Goal: Information Seeking & Learning: Compare options

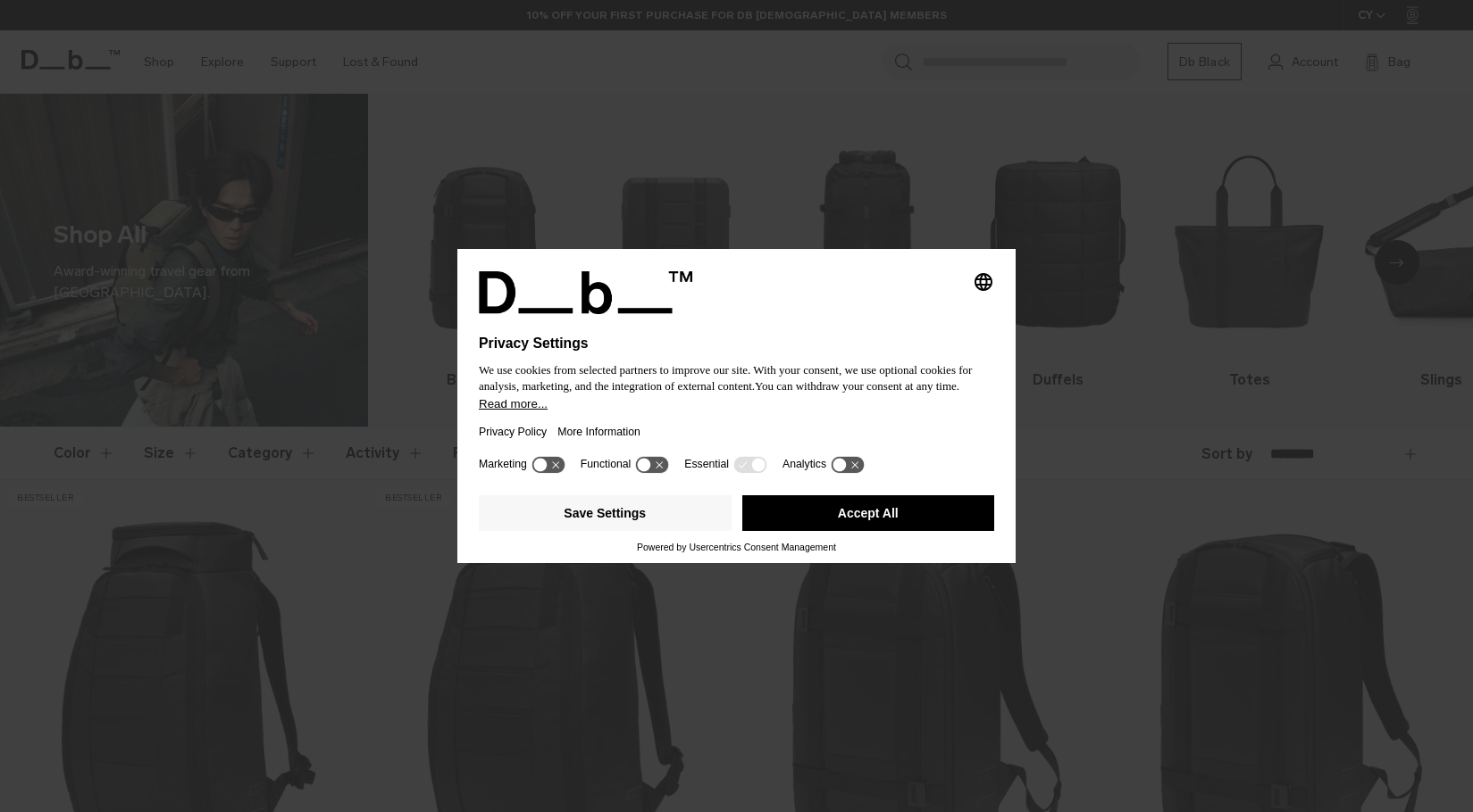
click at [829, 512] on button "Accept All" at bounding box center [868, 513] width 253 height 36
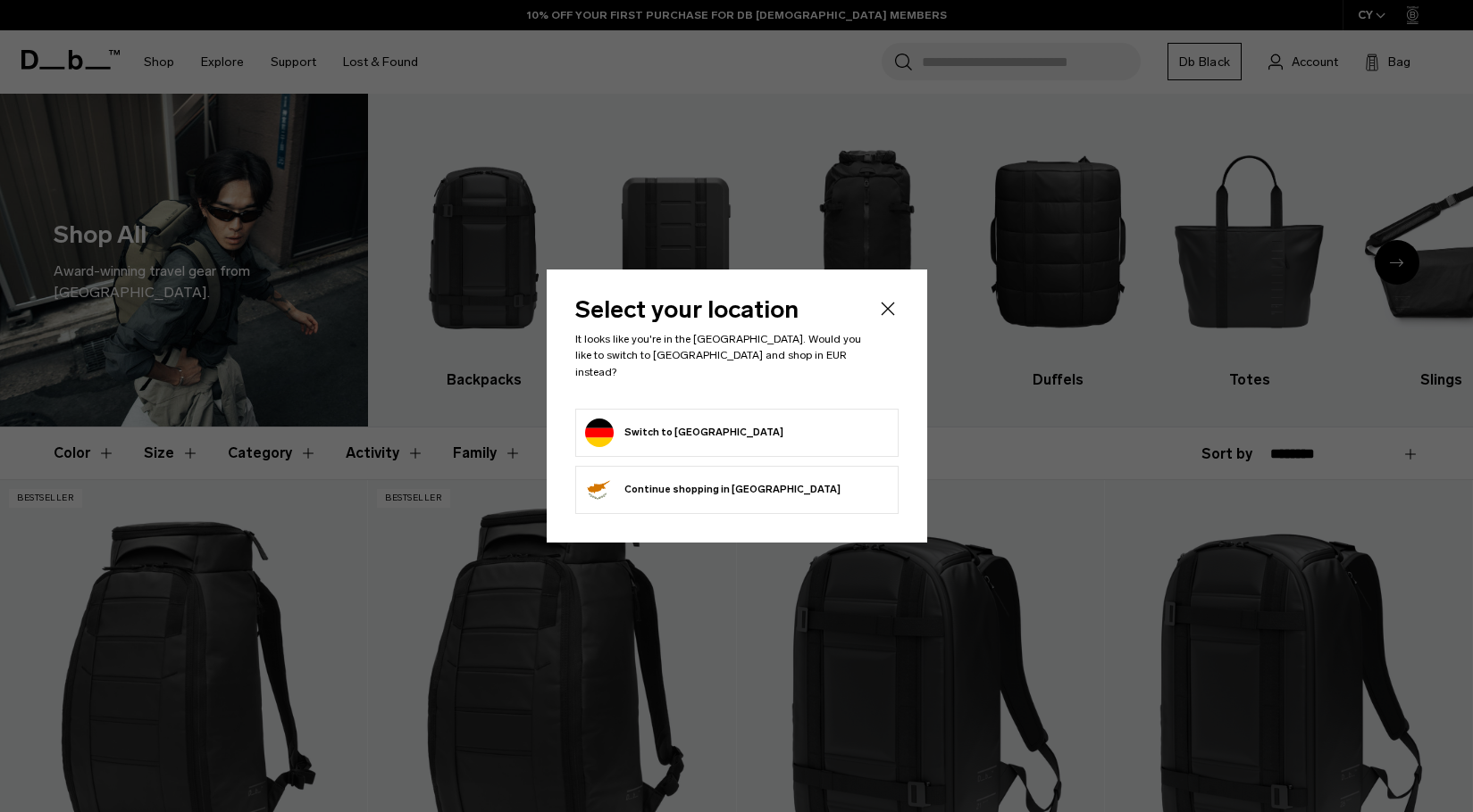
click at [740, 437] on form "Switch to Germany" at bounding box center [736, 433] width 304 height 29
click at [667, 425] on button "Switch to Germany" at bounding box center [684, 433] width 198 height 29
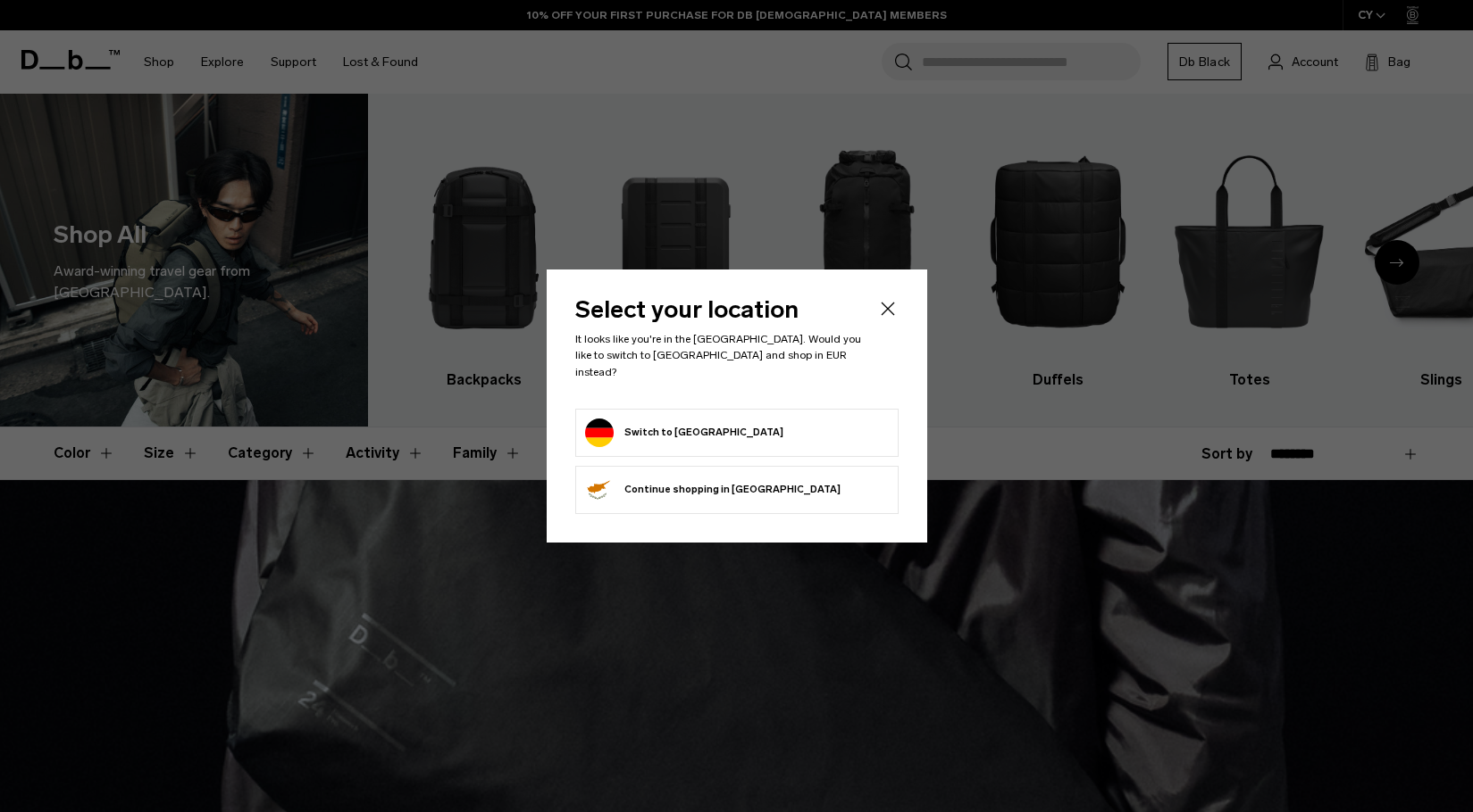
click at [885, 315] on icon "Close" at bounding box center [888, 310] width 14 height 14
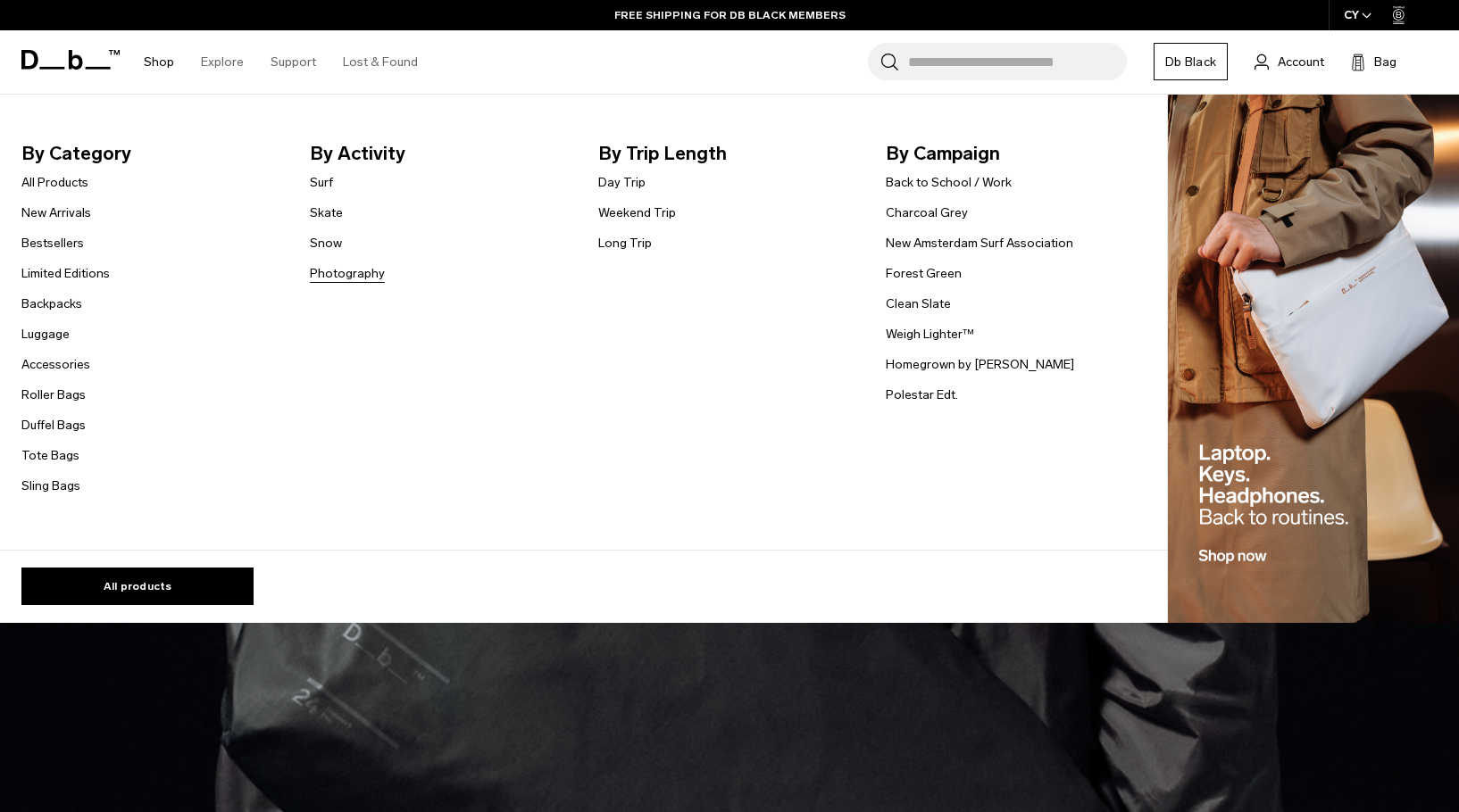
click at [326, 269] on link "Photography" at bounding box center [348, 273] width 75 height 19
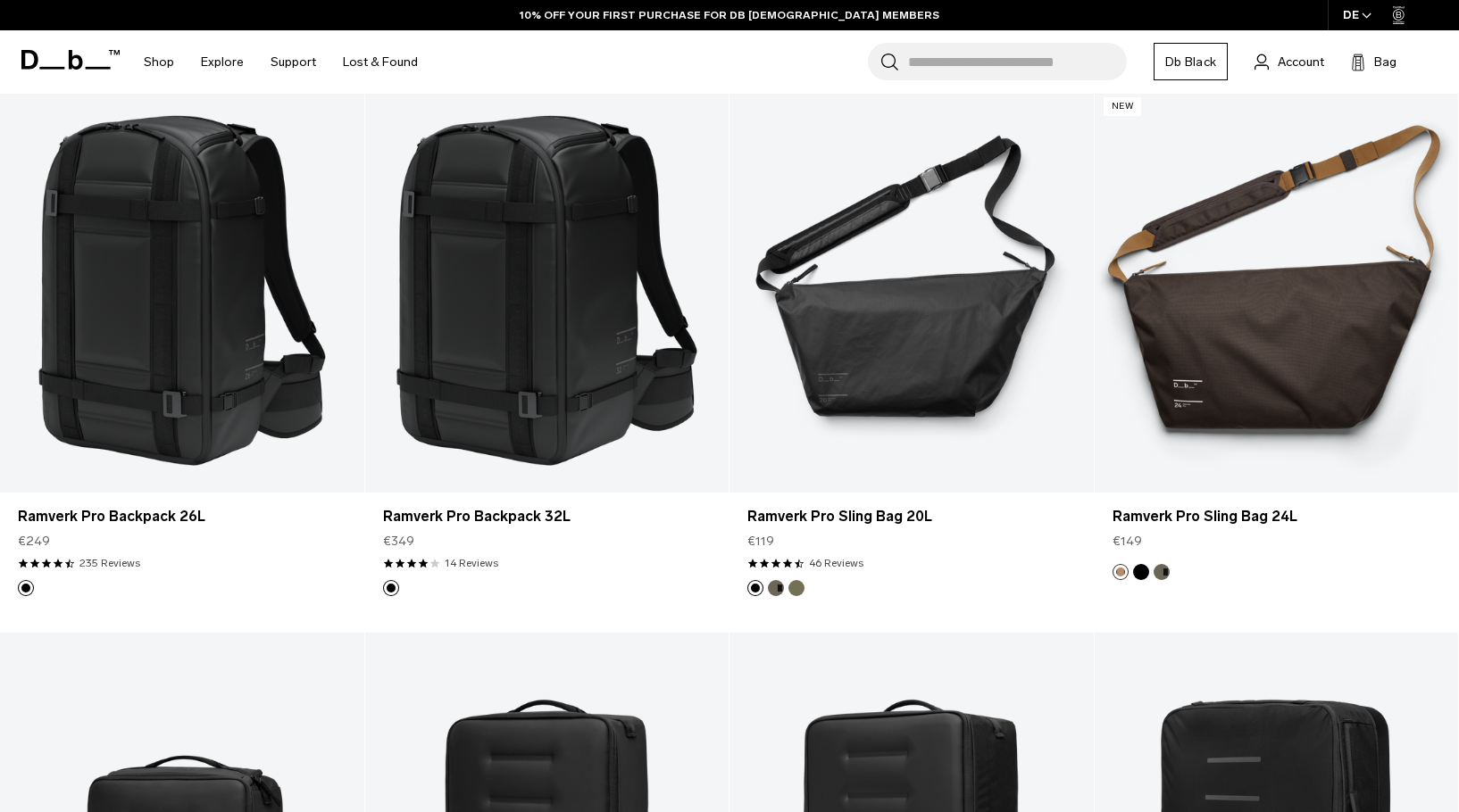
scroll to position [357, 0]
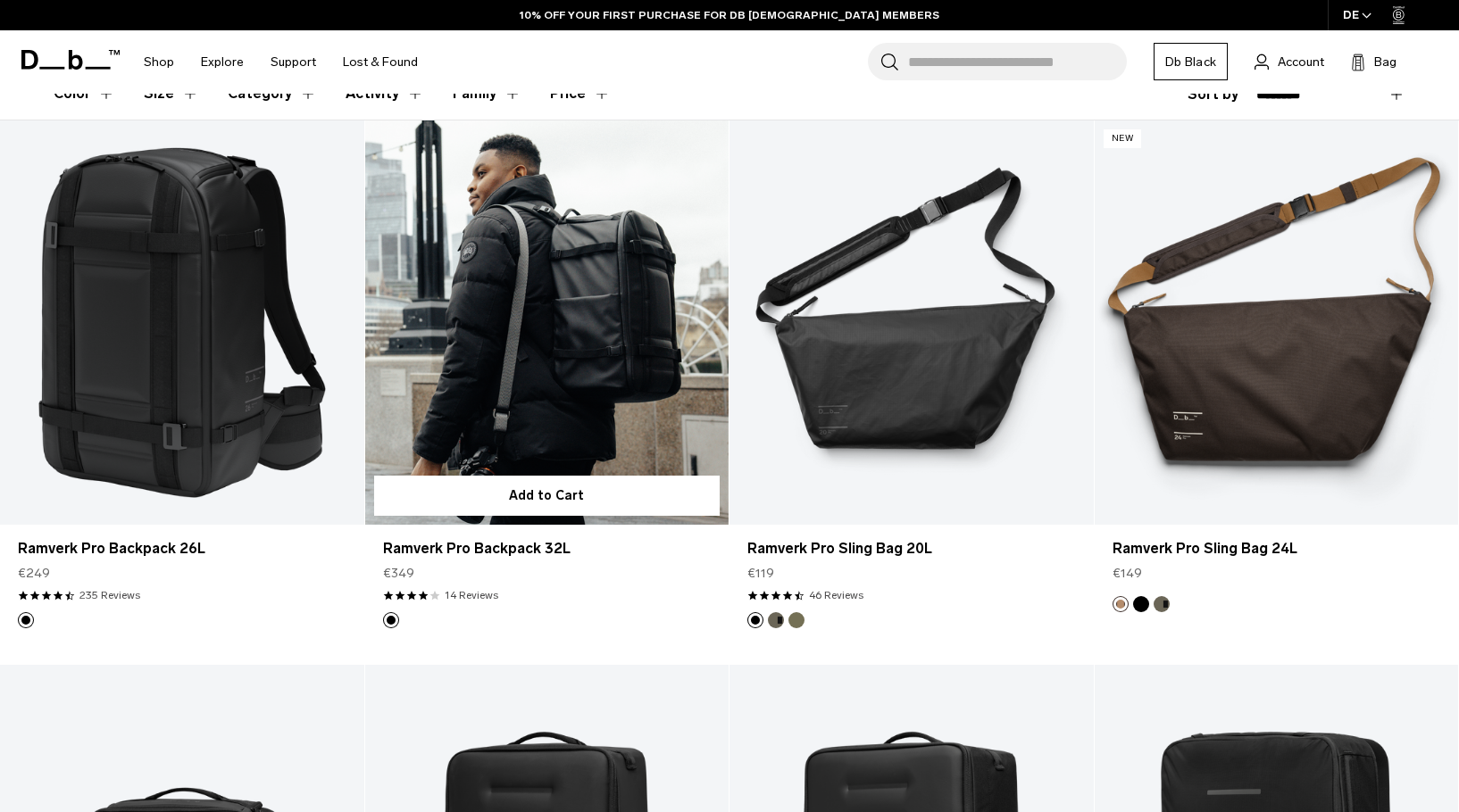
click at [567, 353] on link "Ramverk Pro Backpack 32L" at bounding box center [548, 323] width 365 height 404
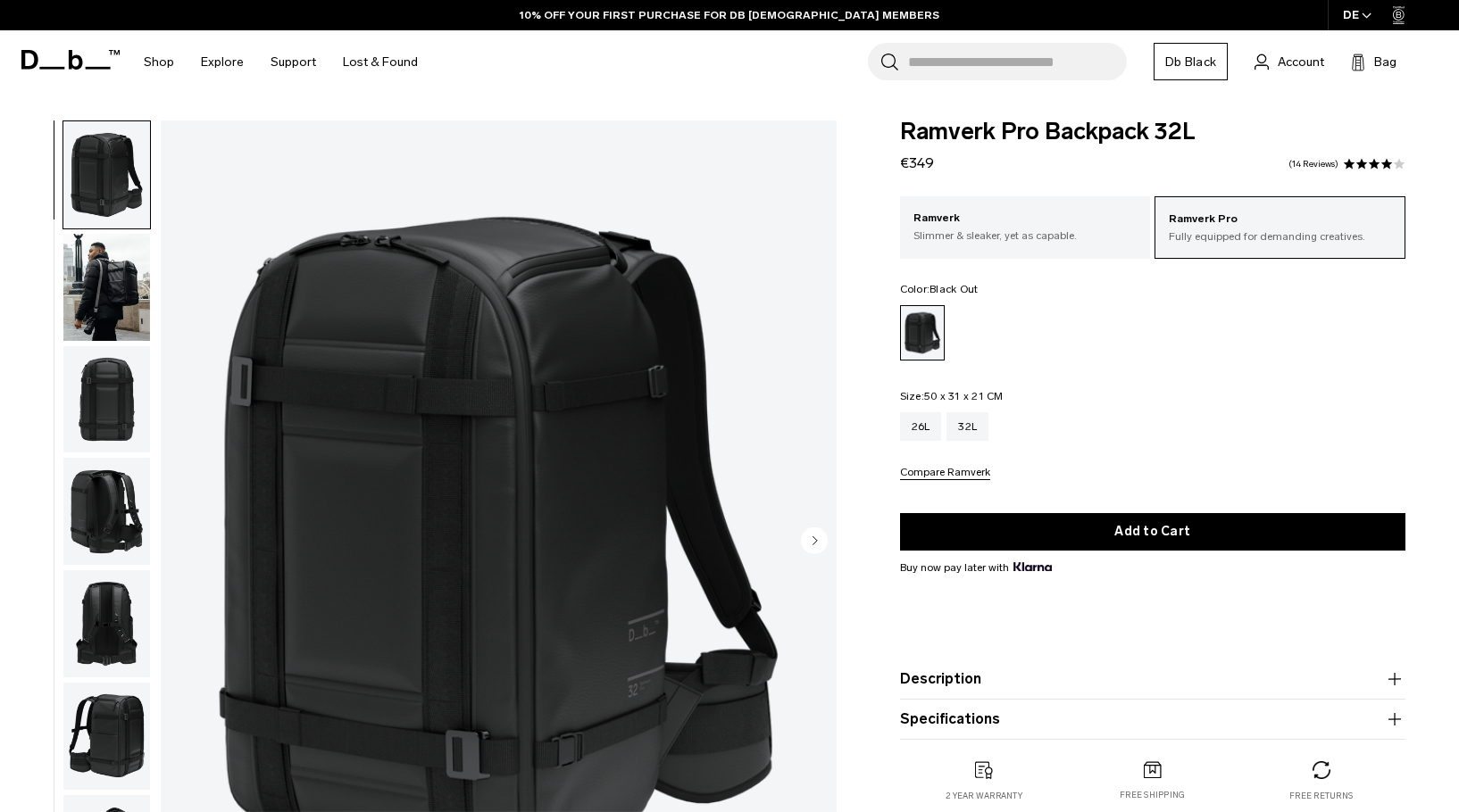
click at [120, 385] on img "button" at bounding box center [106, 400] width 86 height 107
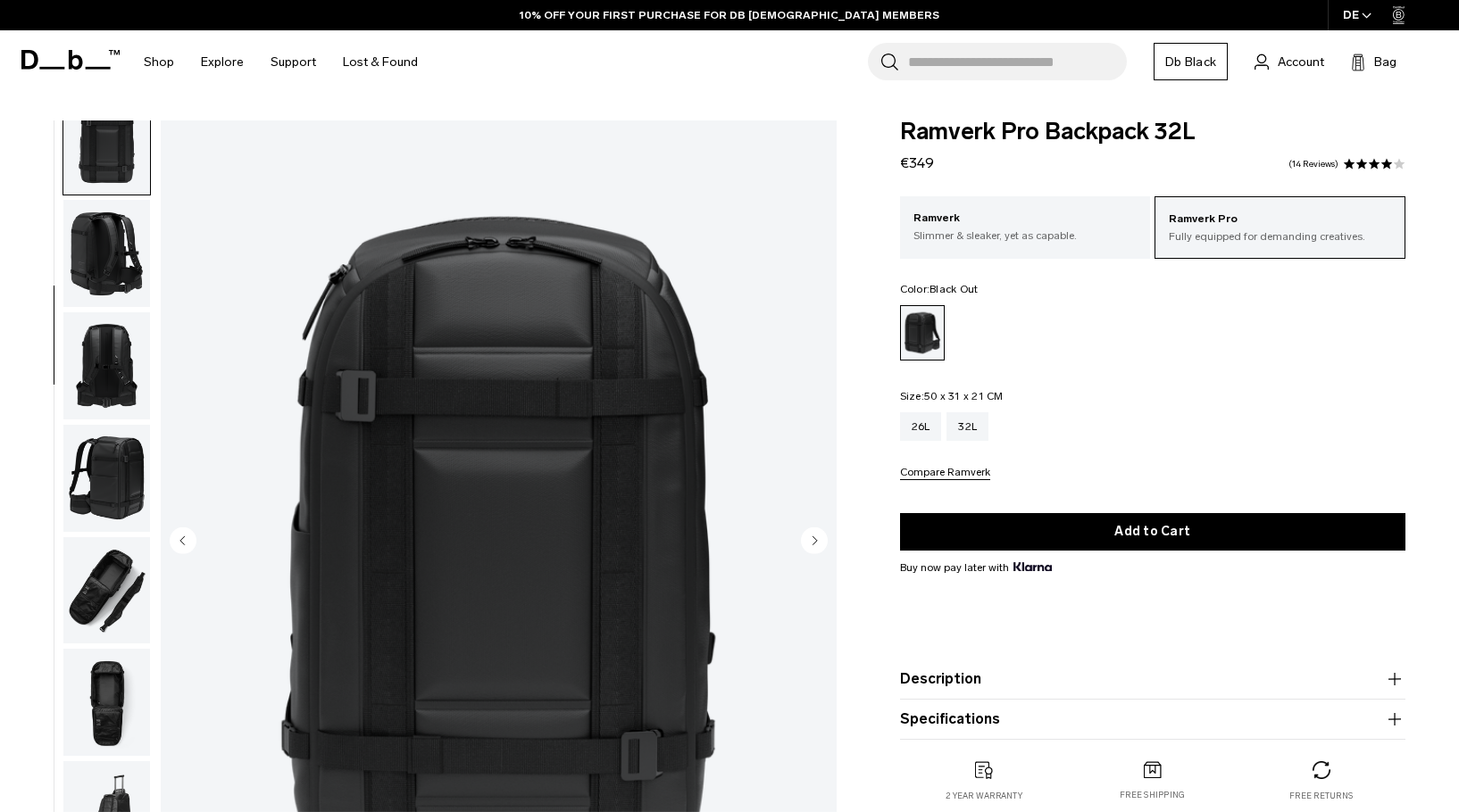
scroll to position [276, 0]
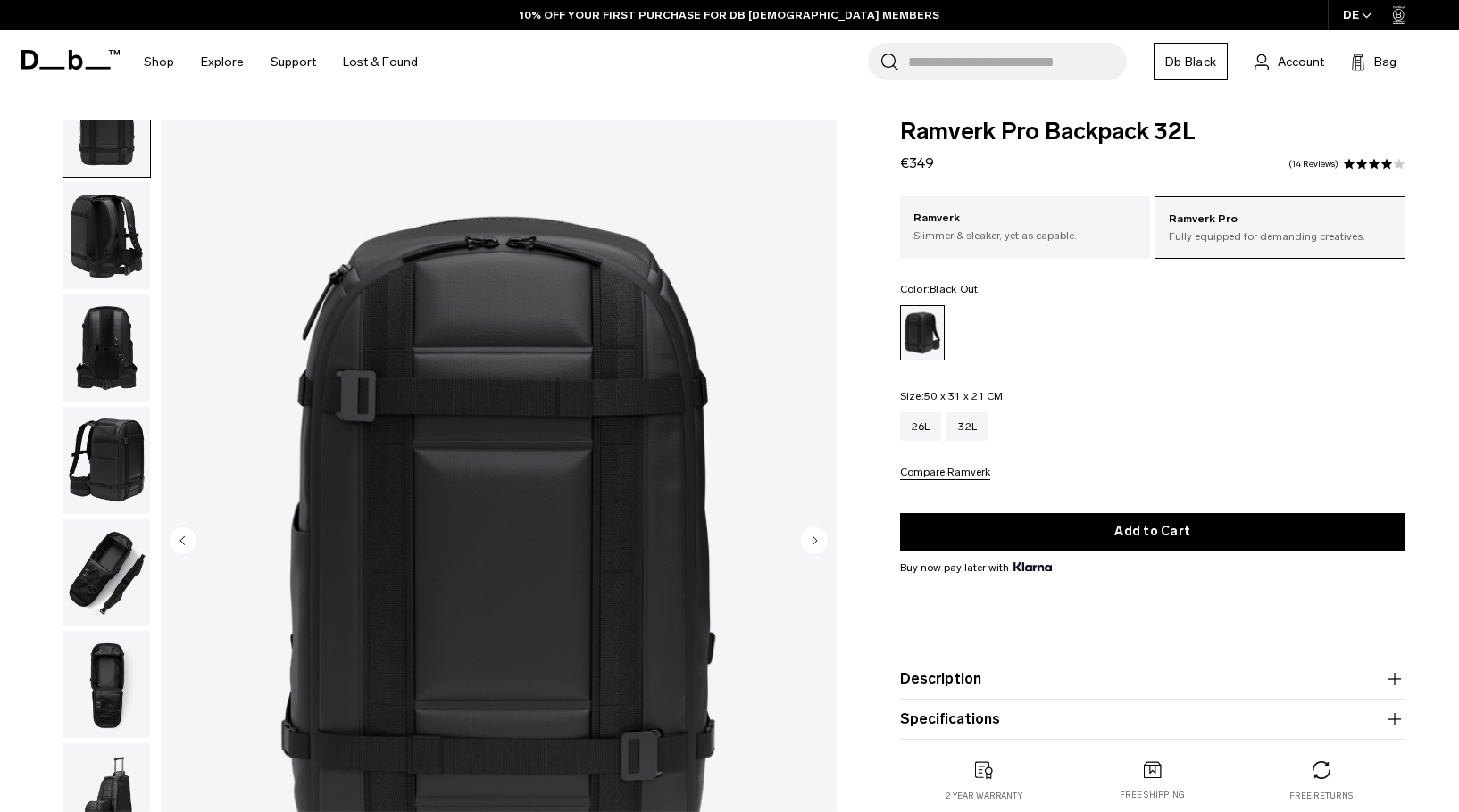
click at [118, 460] on img "button" at bounding box center [106, 460] width 86 height 107
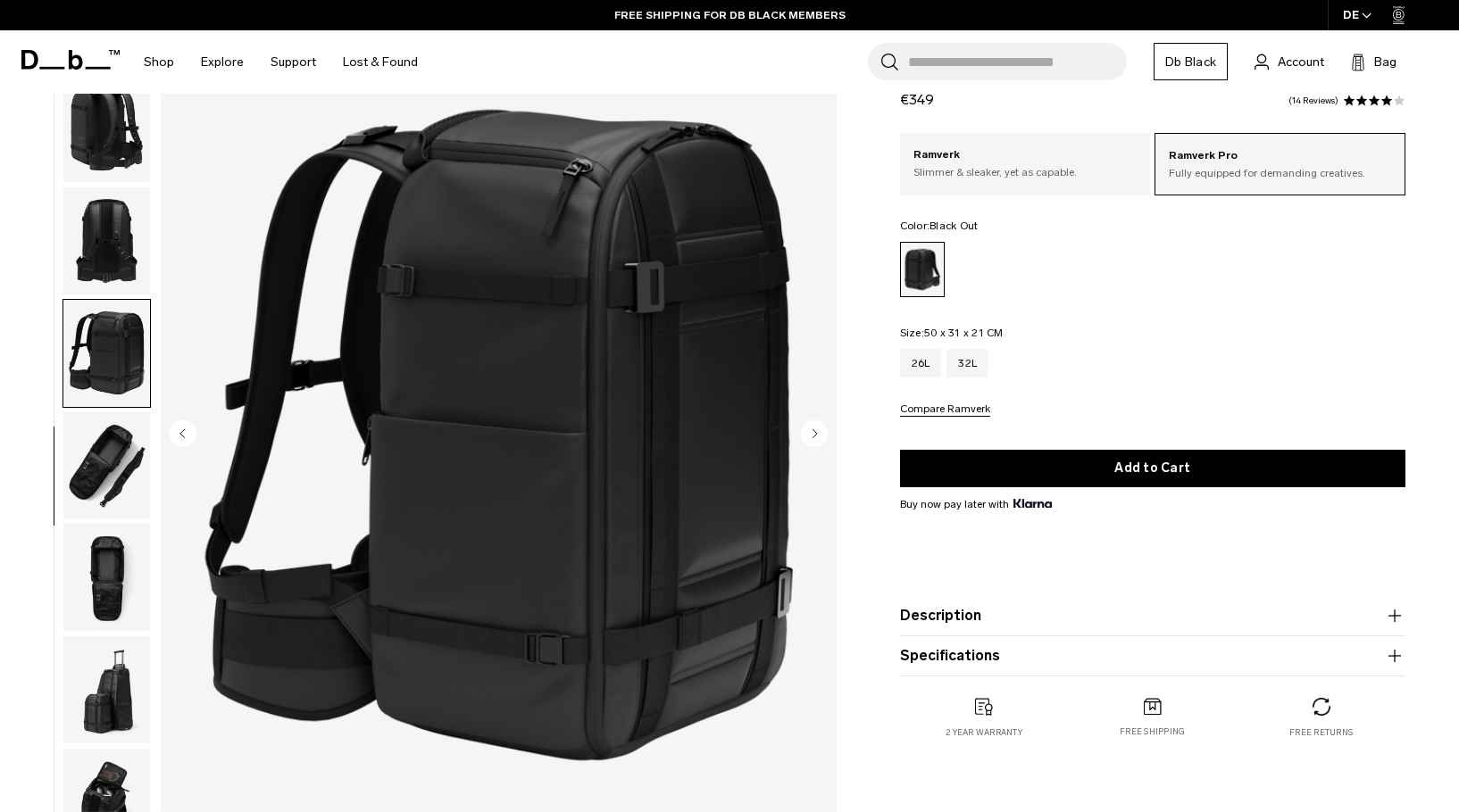
scroll to position [89, 0]
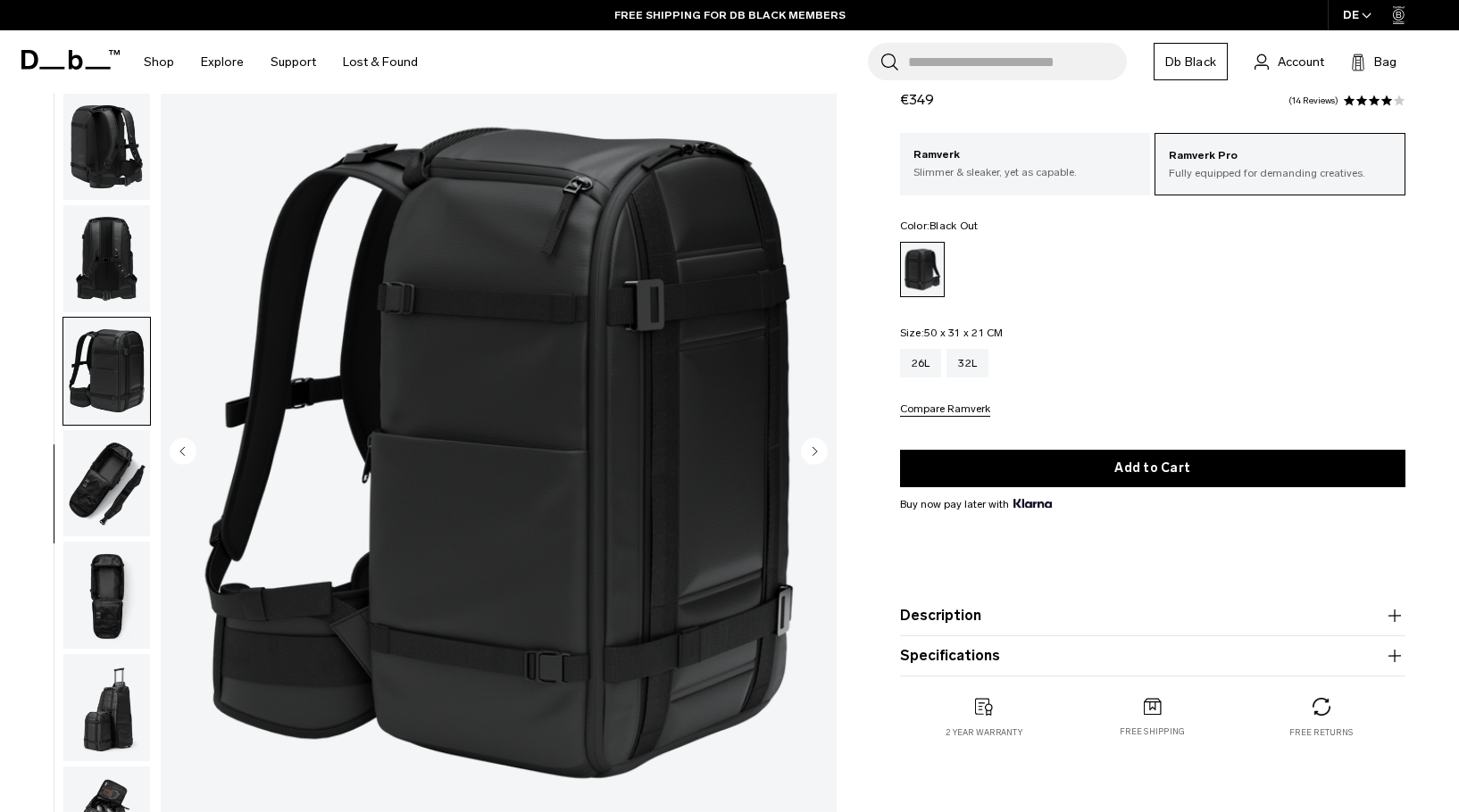
click at [113, 479] on img "button" at bounding box center [106, 484] width 86 height 107
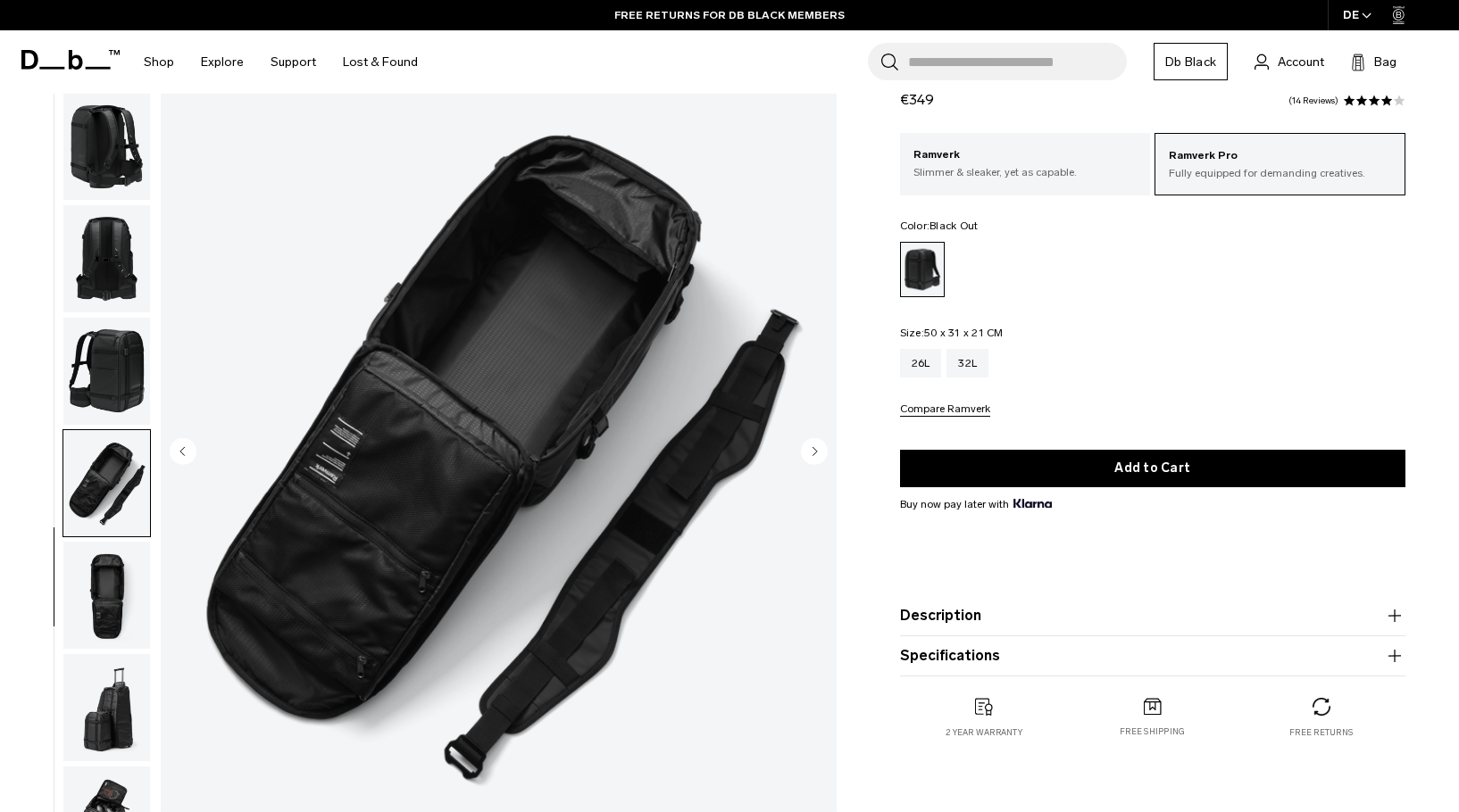
click at [92, 602] on img "button" at bounding box center [106, 595] width 86 height 107
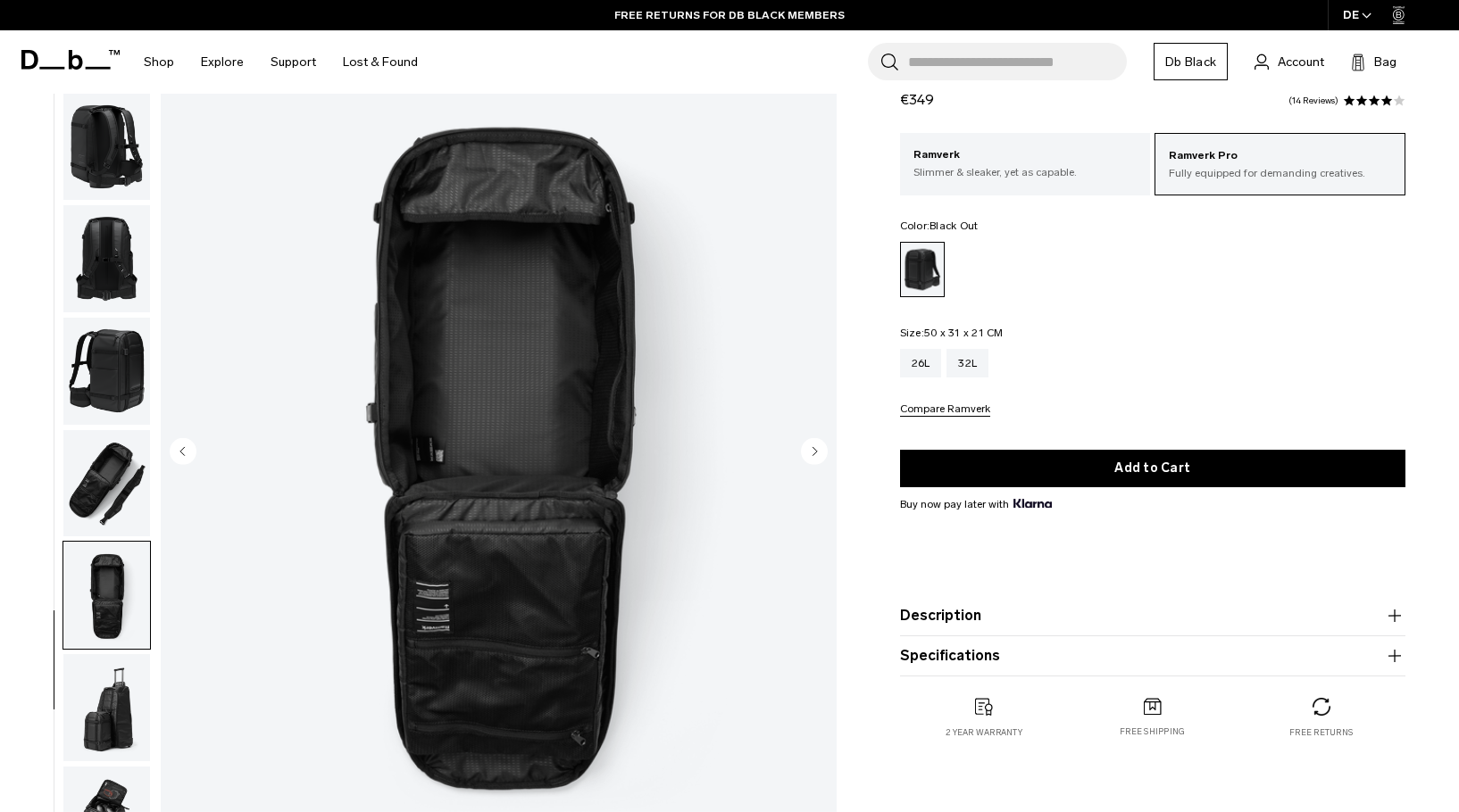
click at [121, 696] on img "button" at bounding box center [106, 708] width 86 height 107
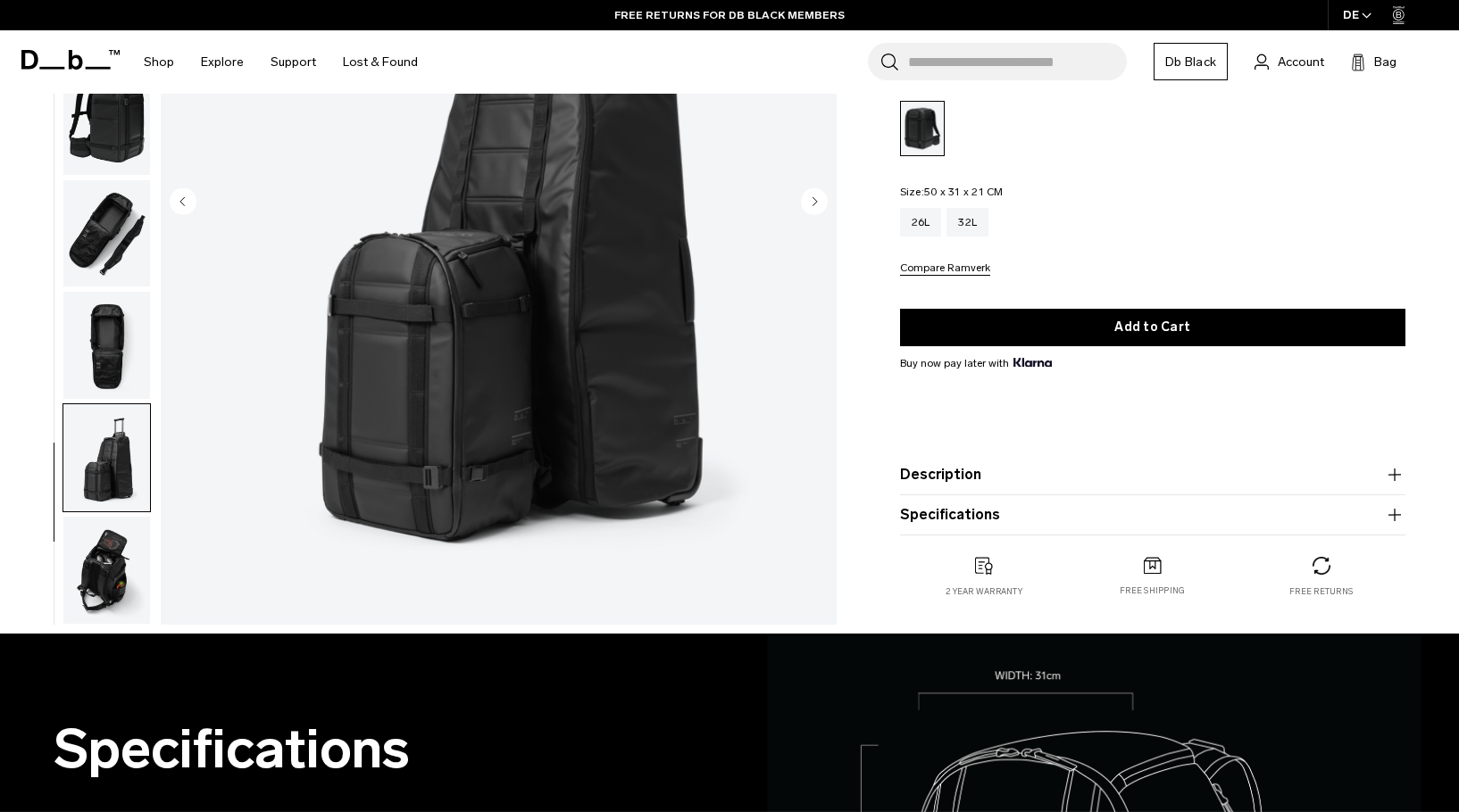
scroll to position [357, 0]
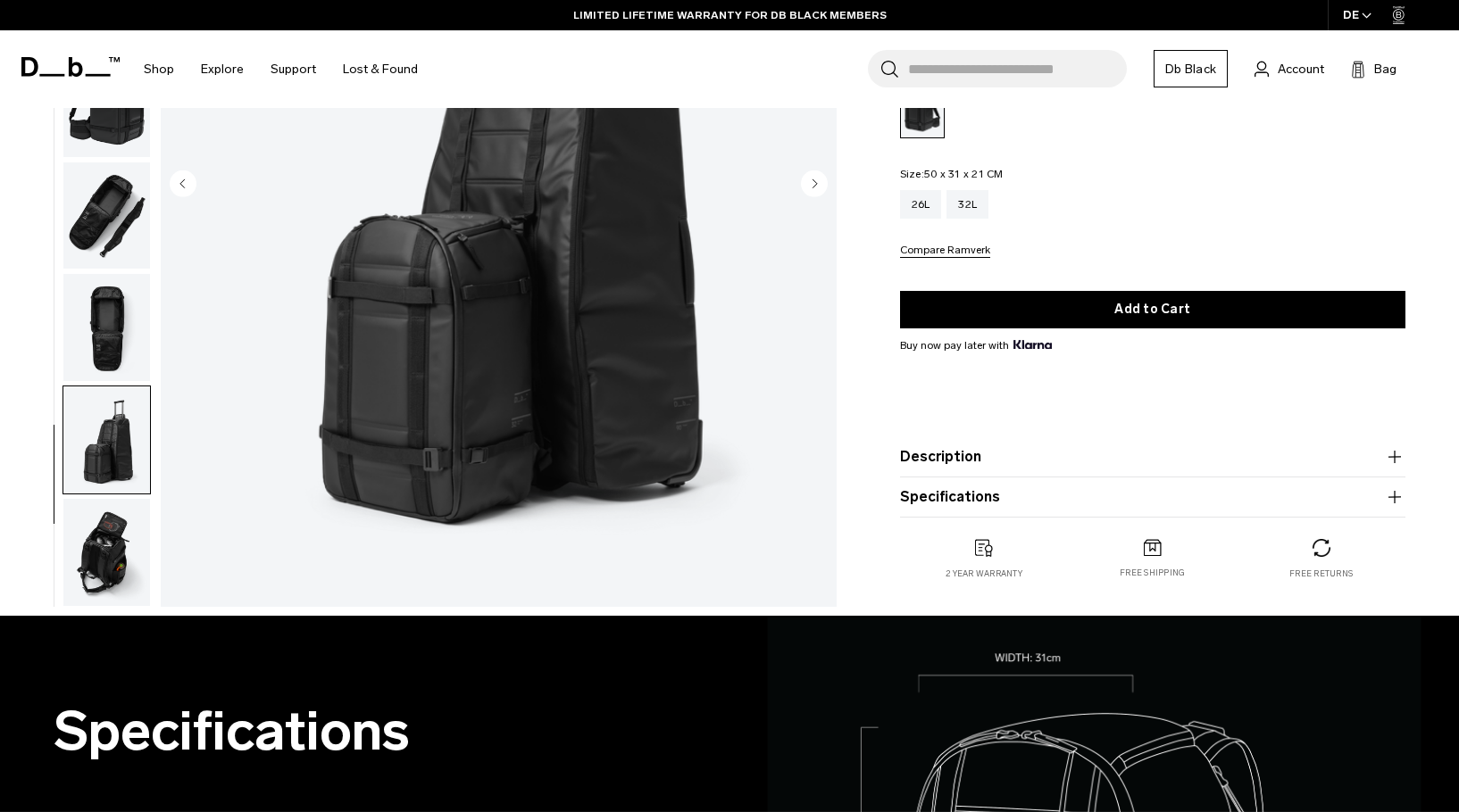
click at [116, 555] on img "button" at bounding box center [106, 553] width 86 height 107
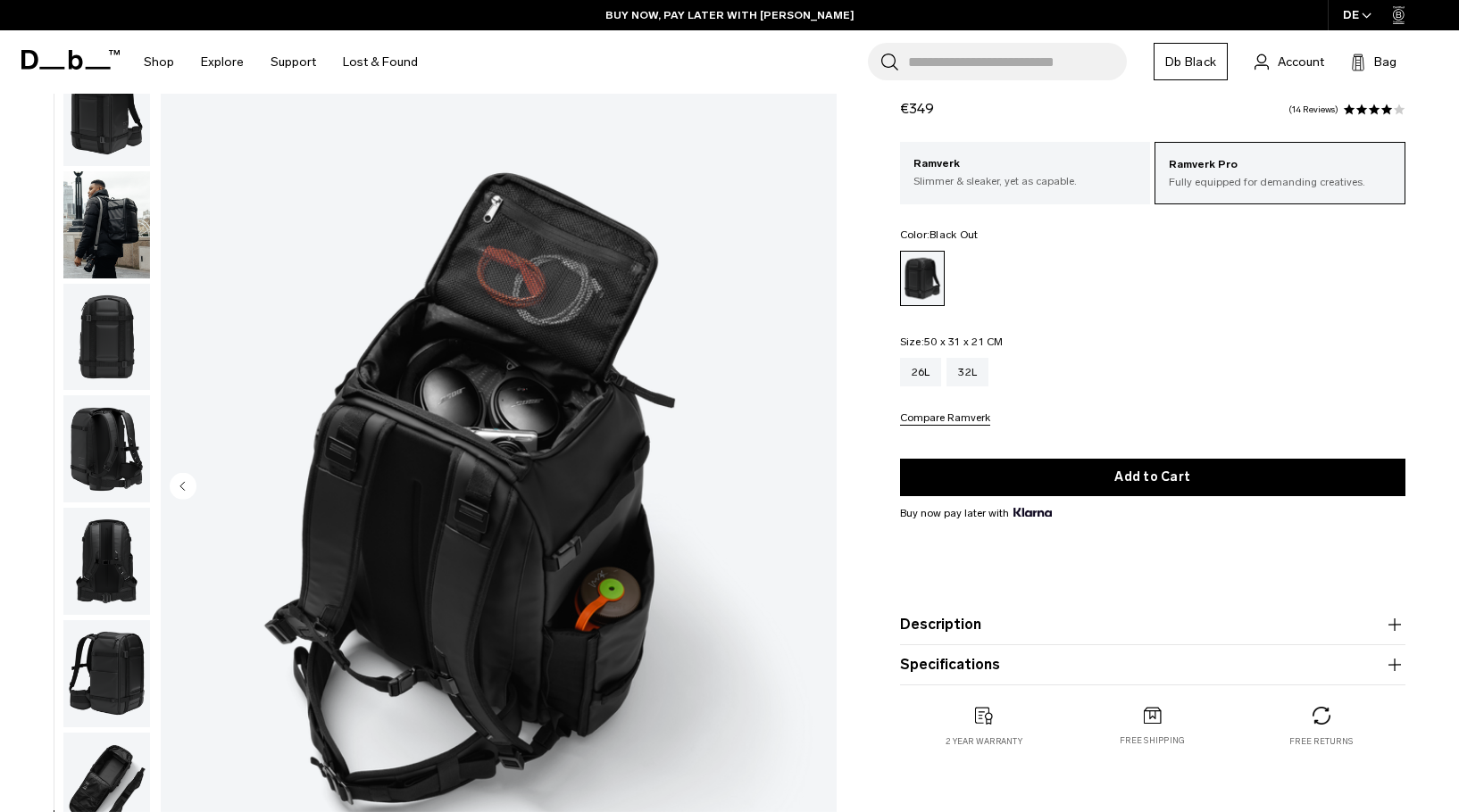
scroll to position [0, 0]
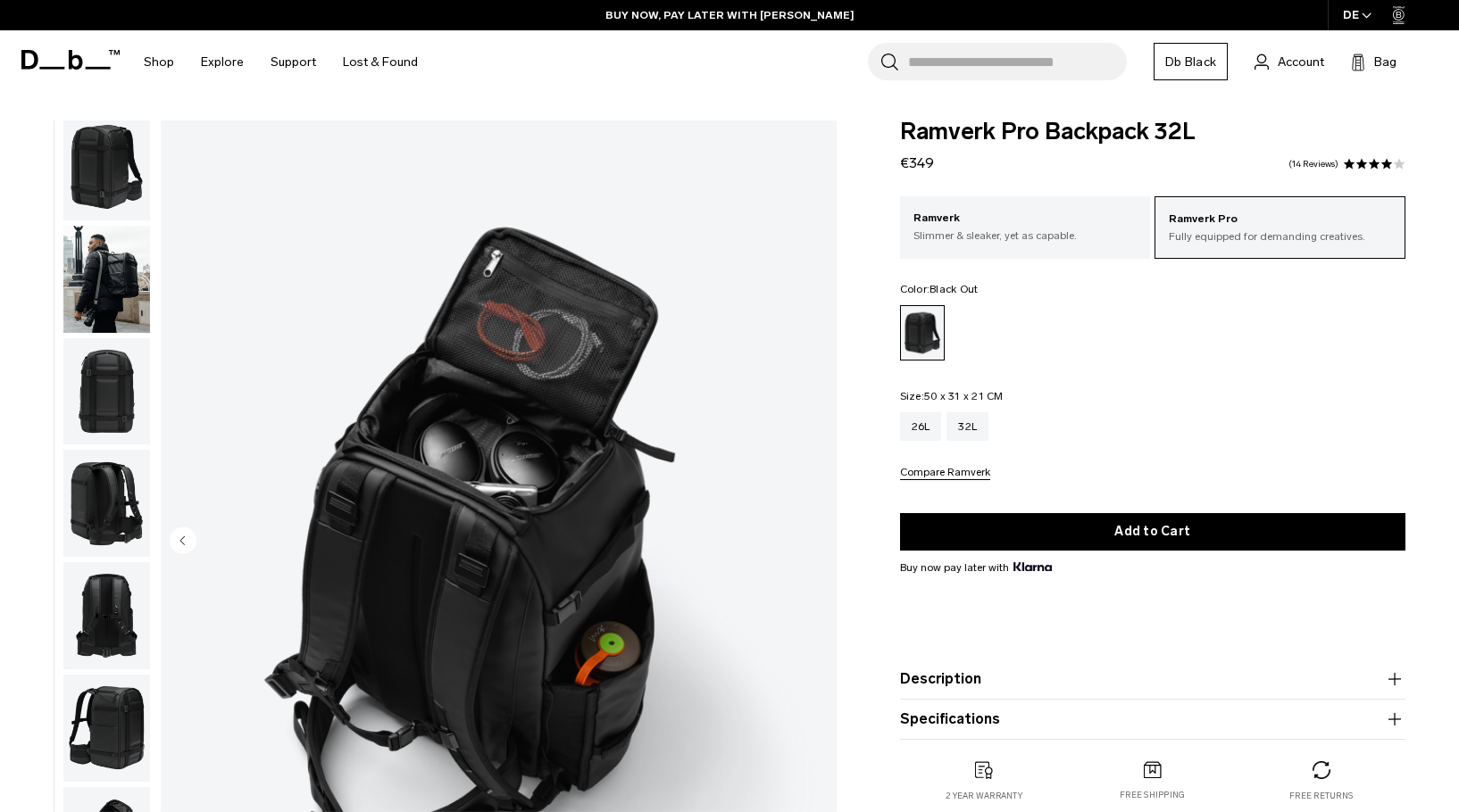
click at [118, 281] on img "button" at bounding box center [106, 279] width 86 height 107
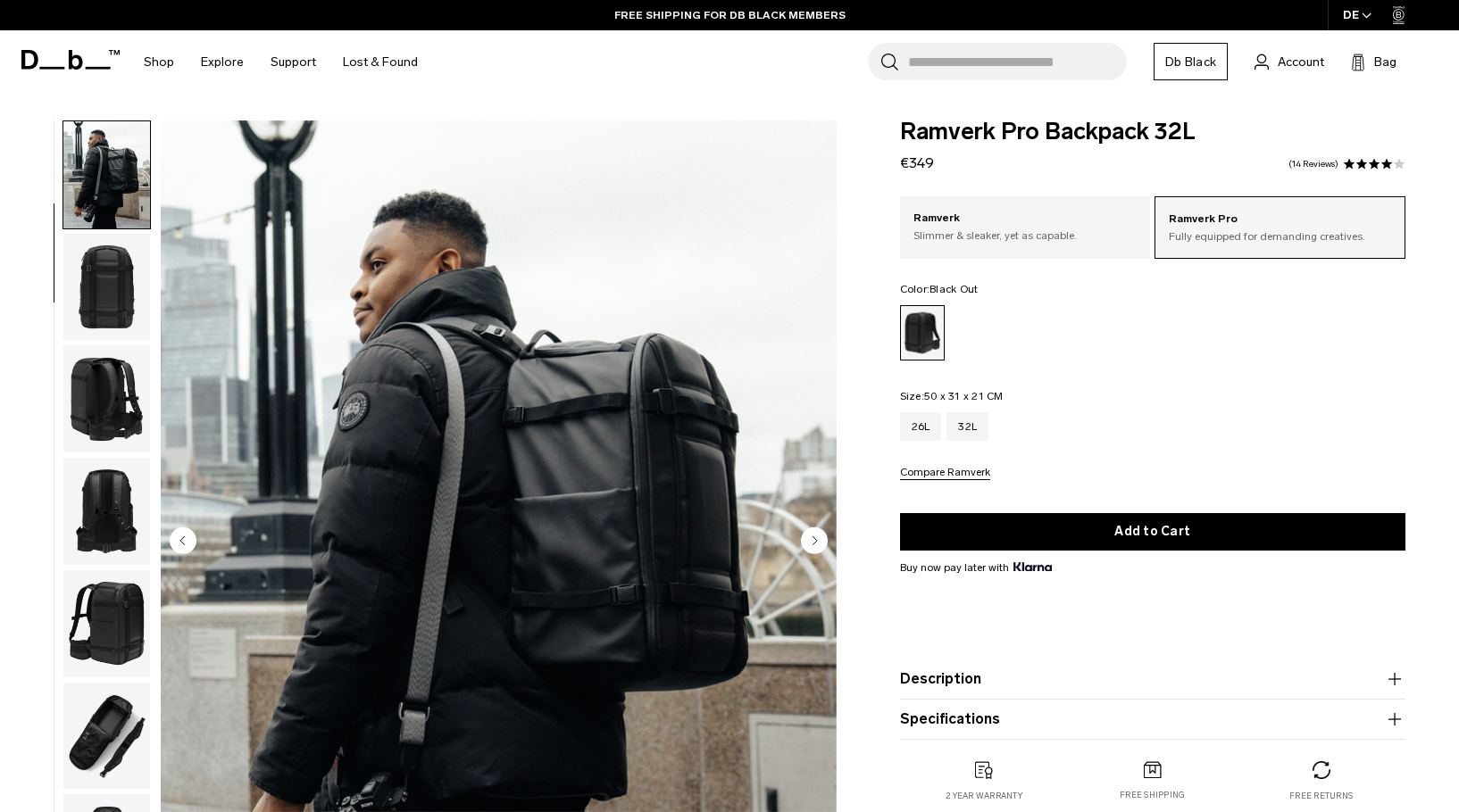
click at [95, 276] on img "button" at bounding box center [106, 287] width 86 height 107
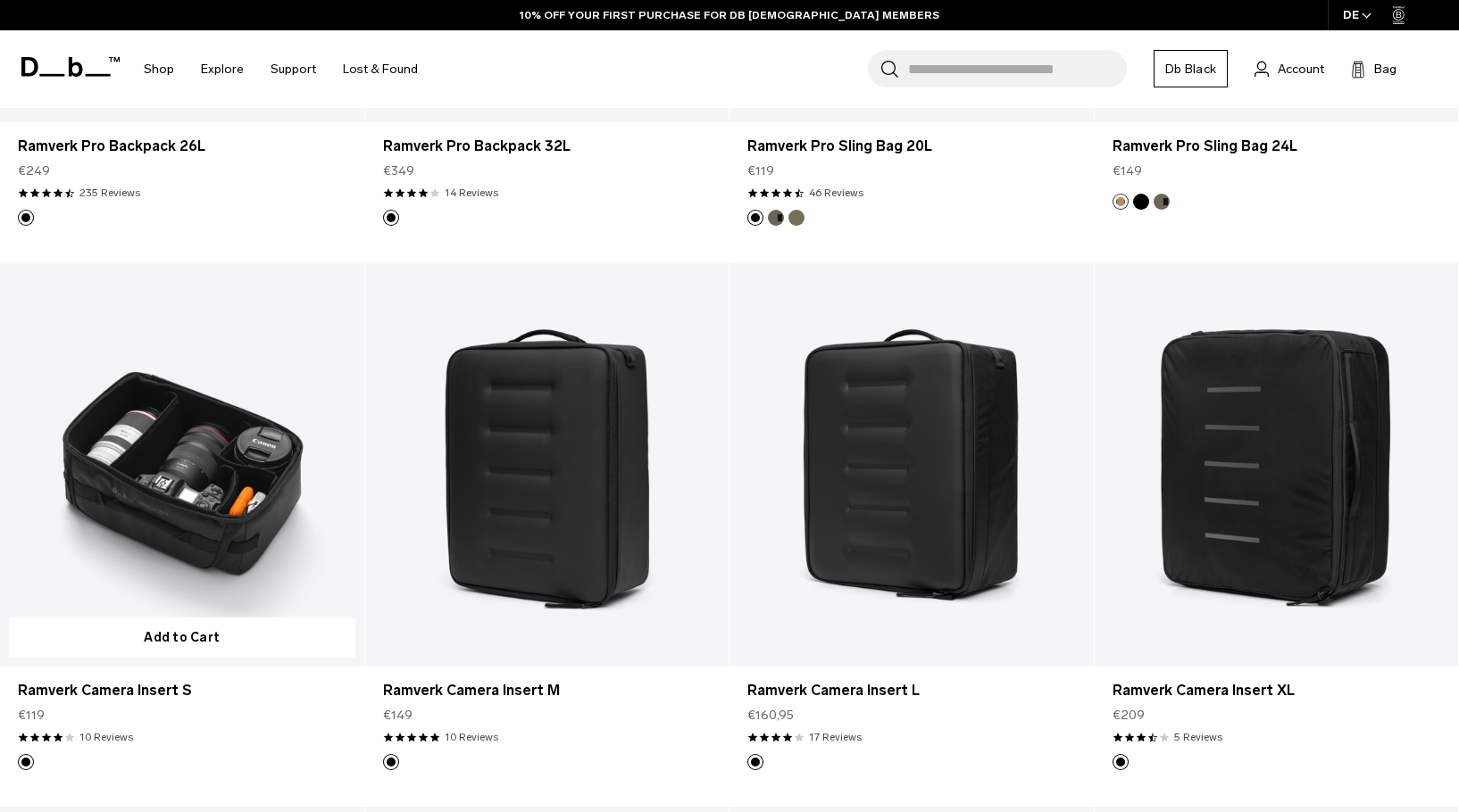
scroll to position [892, 0]
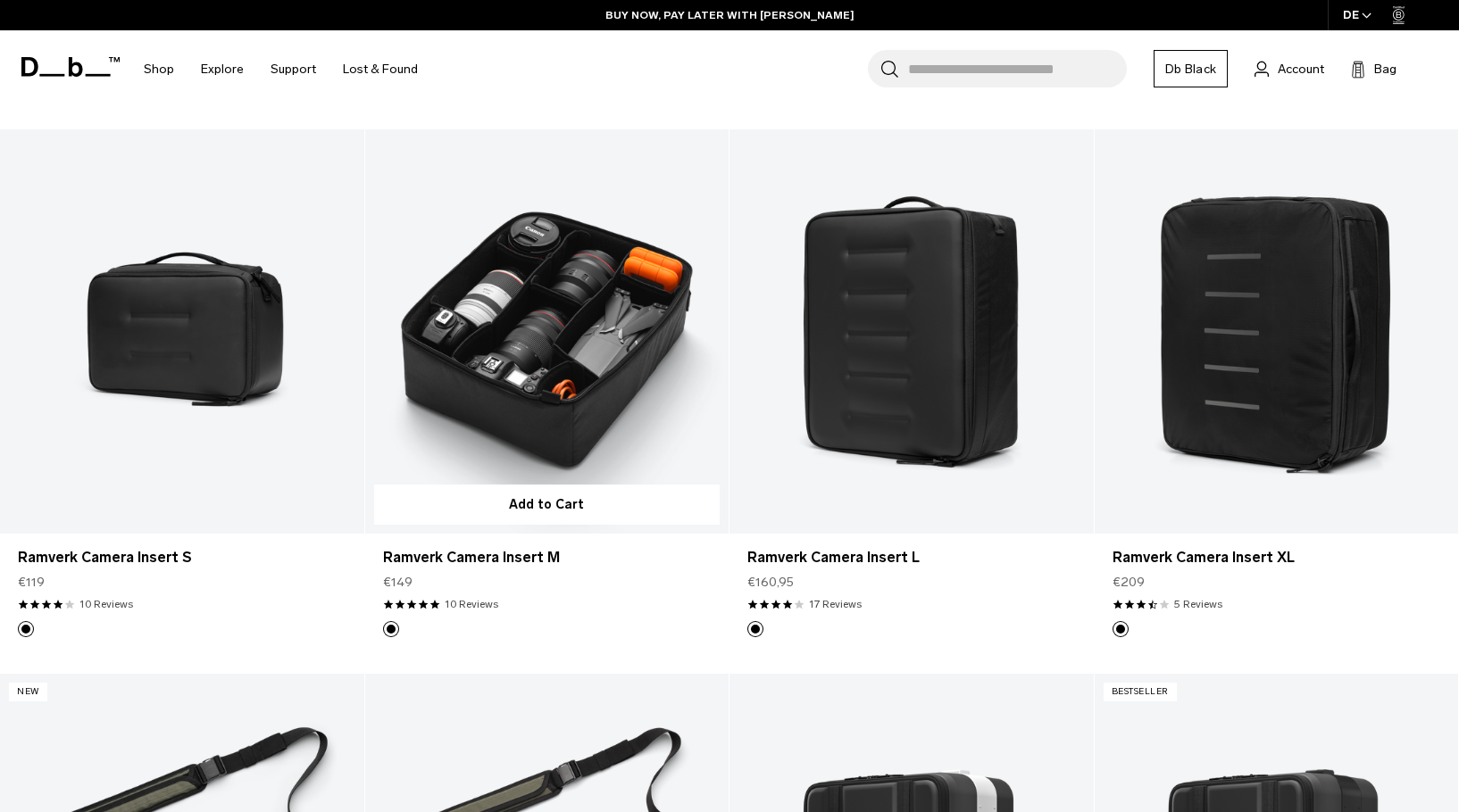
click at [586, 377] on link "Ramverk Camera Insert M" at bounding box center [548, 332] width 365 height 404
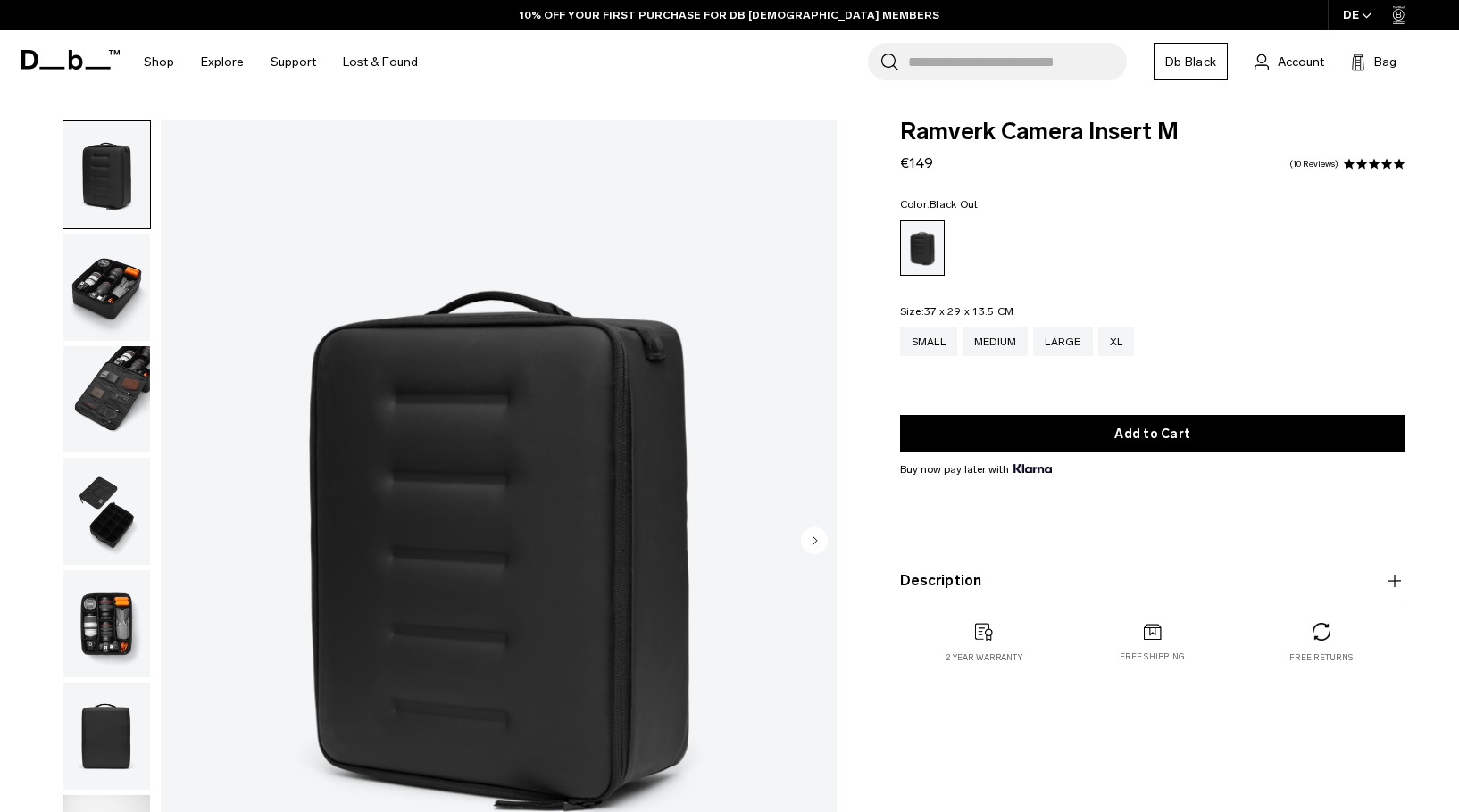
click at [106, 381] on img "button" at bounding box center [106, 400] width 86 height 107
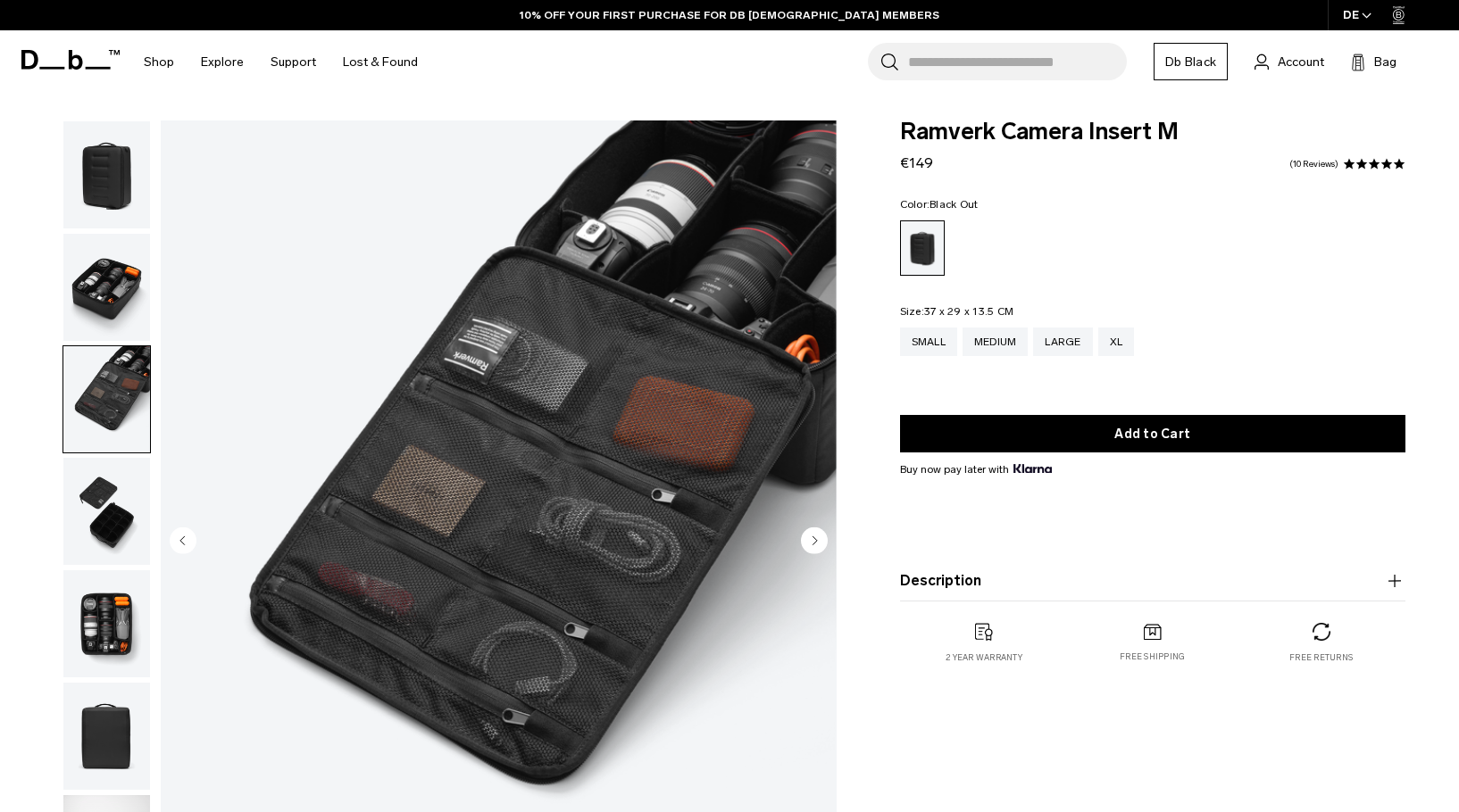
click at [109, 513] on img "button" at bounding box center [106, 511] width 86 height 107
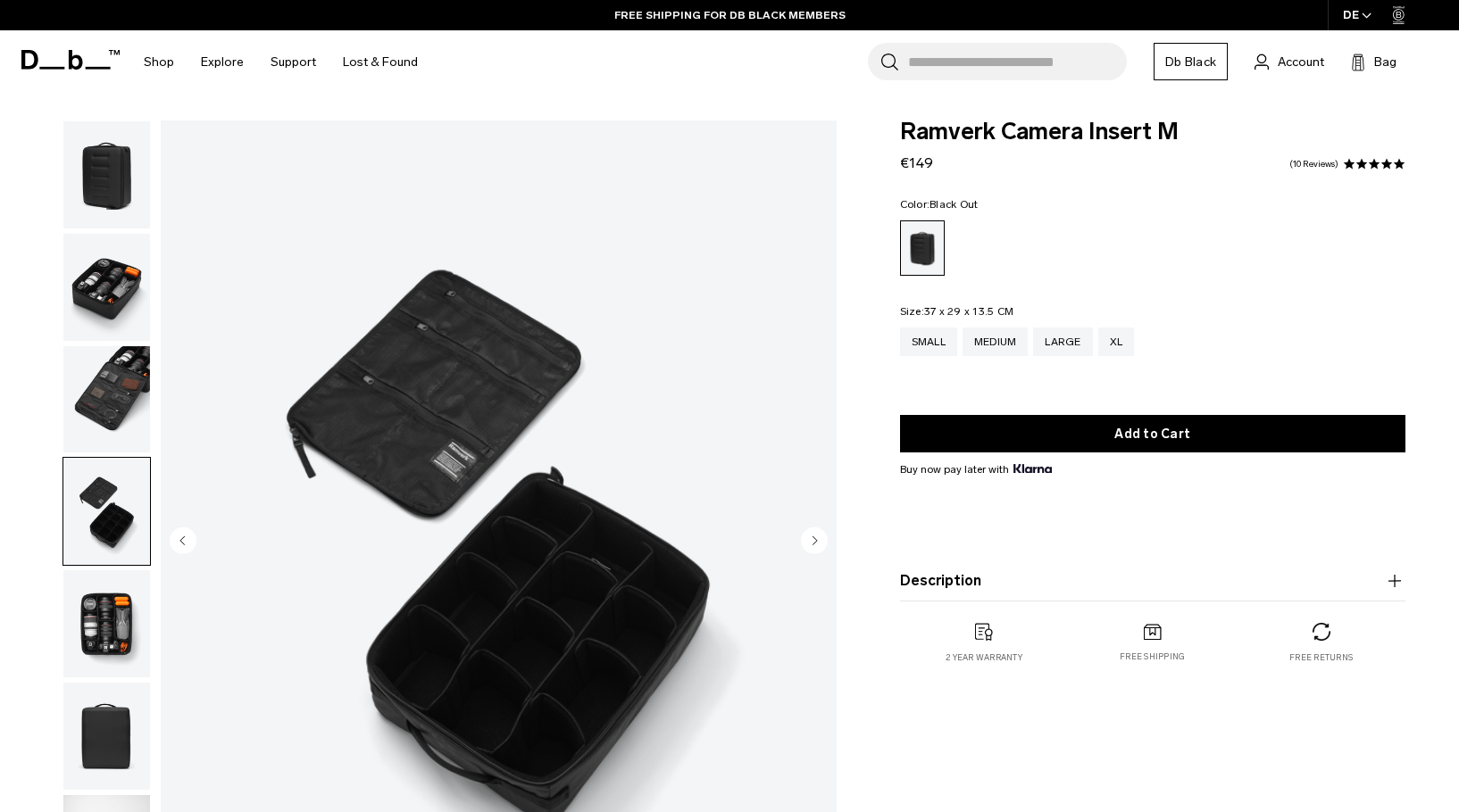
click at [112, 602] on img "button" at bounding box center [106, 624] width 86 height 107
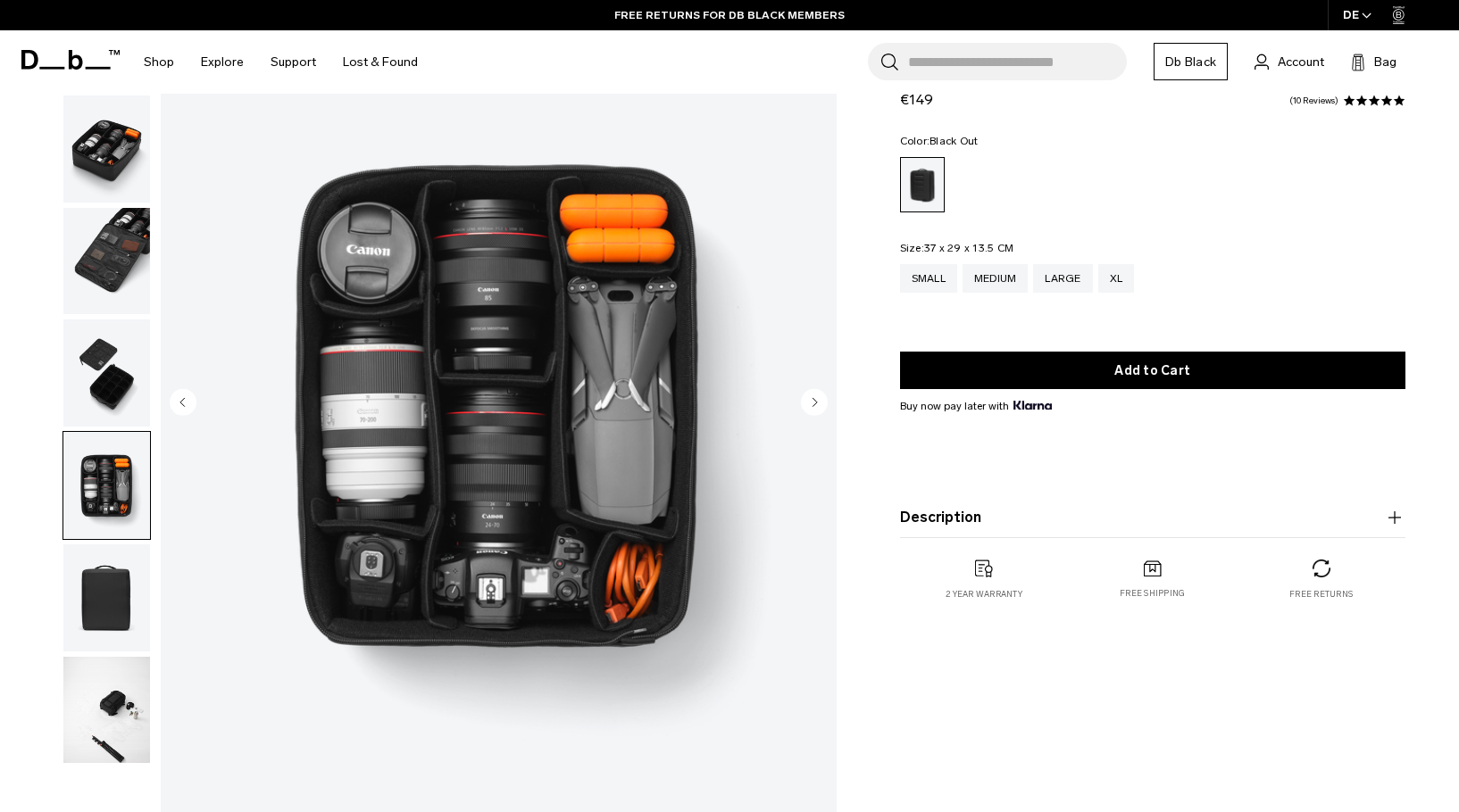
scroll to position [178, 0]
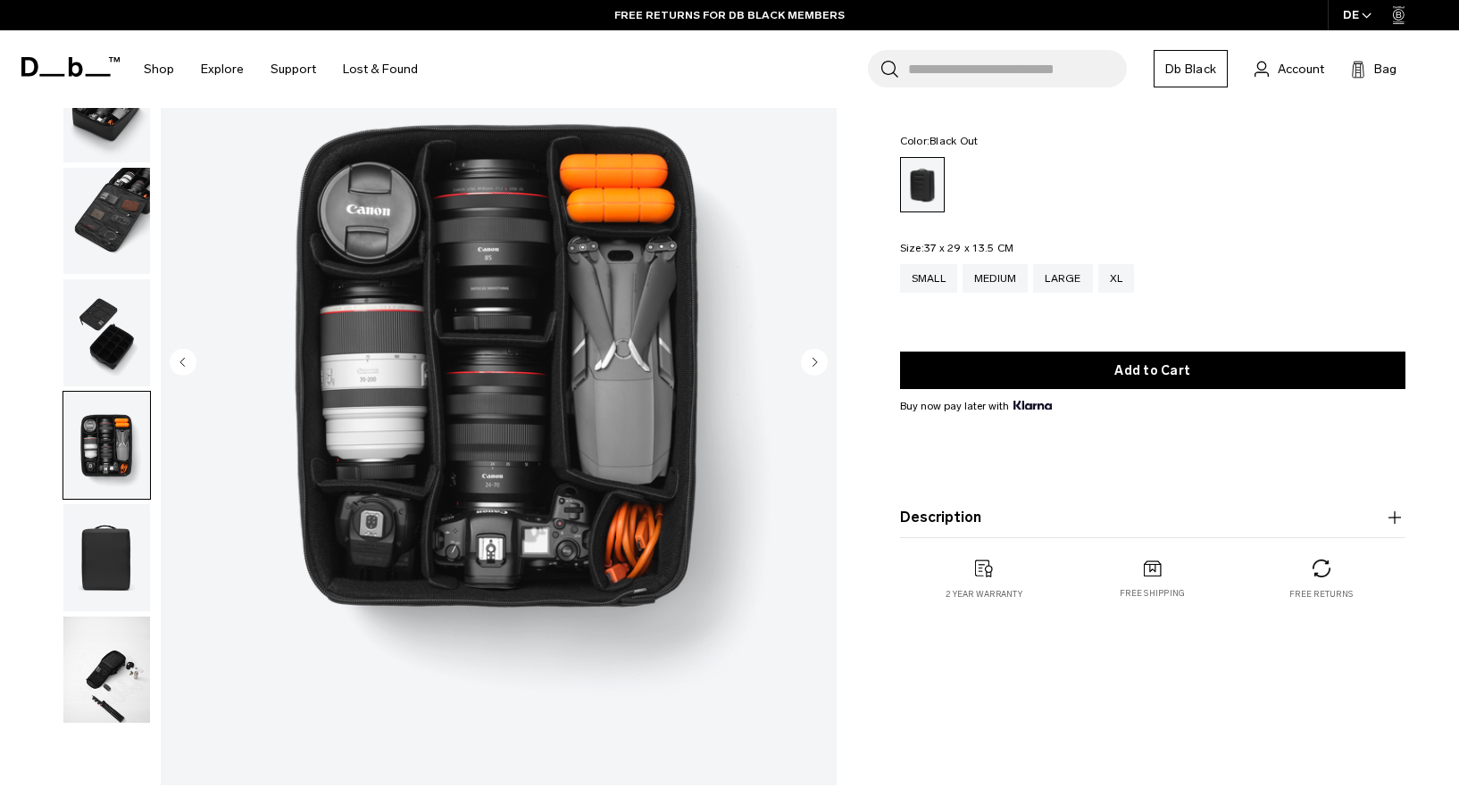
click at [84, 527] on img "button" at bounding box center [106, 558] width 86 height 107
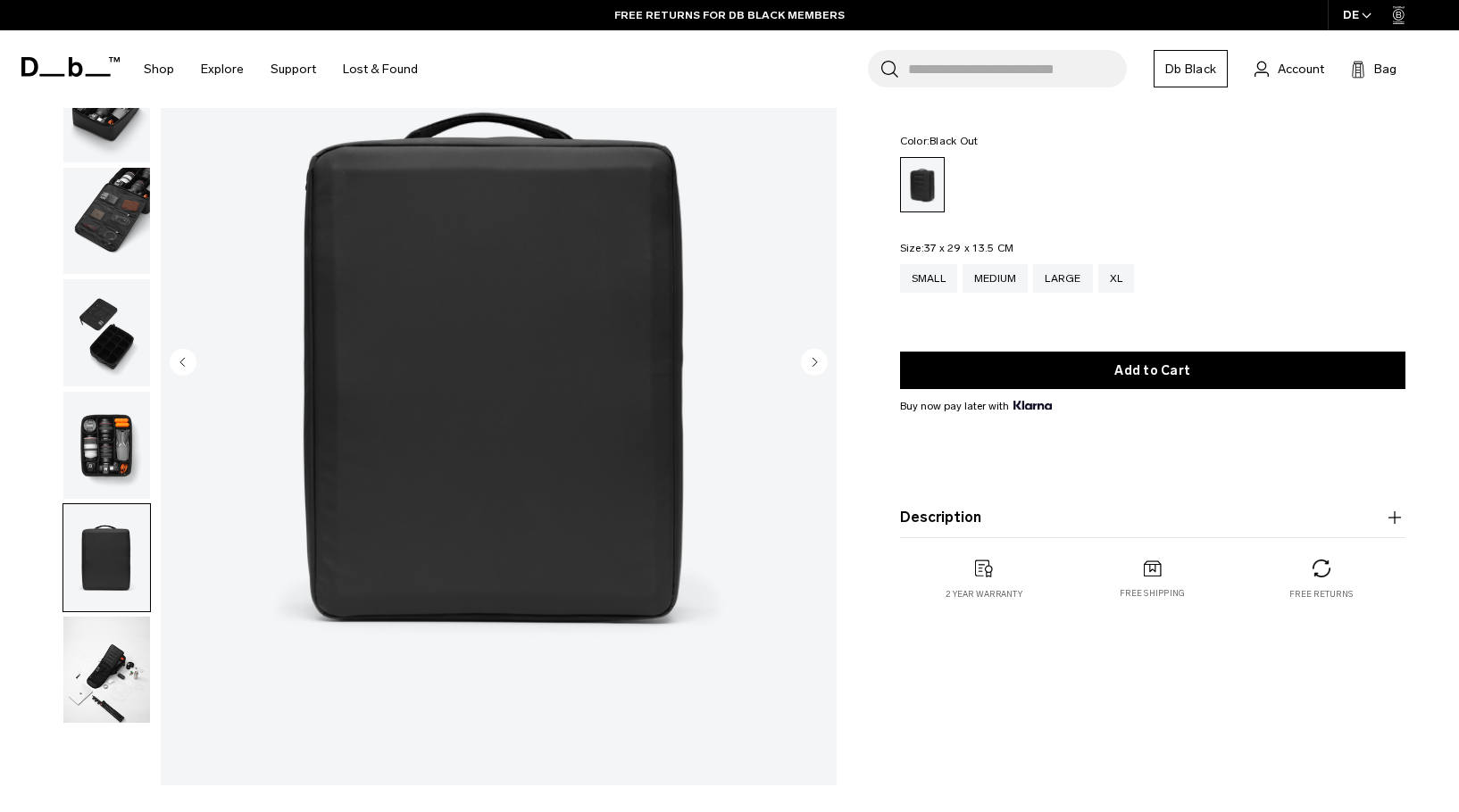
click at [104, 699] on img "button" at bounding box center [106, 670] width 86 height 107
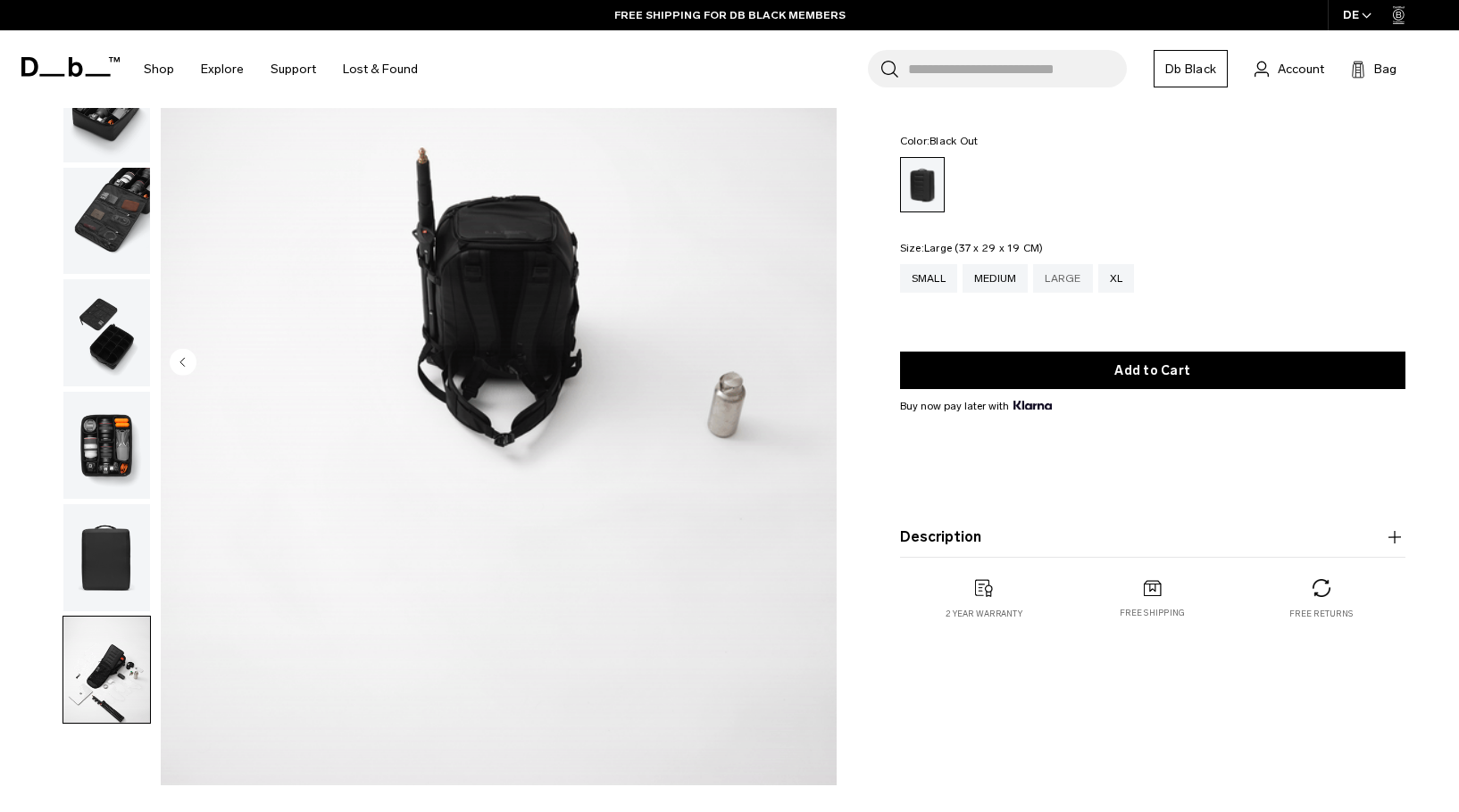
click at [1052, 279] on div "Large" at bounding box center [1062, 278] width 58 height 29
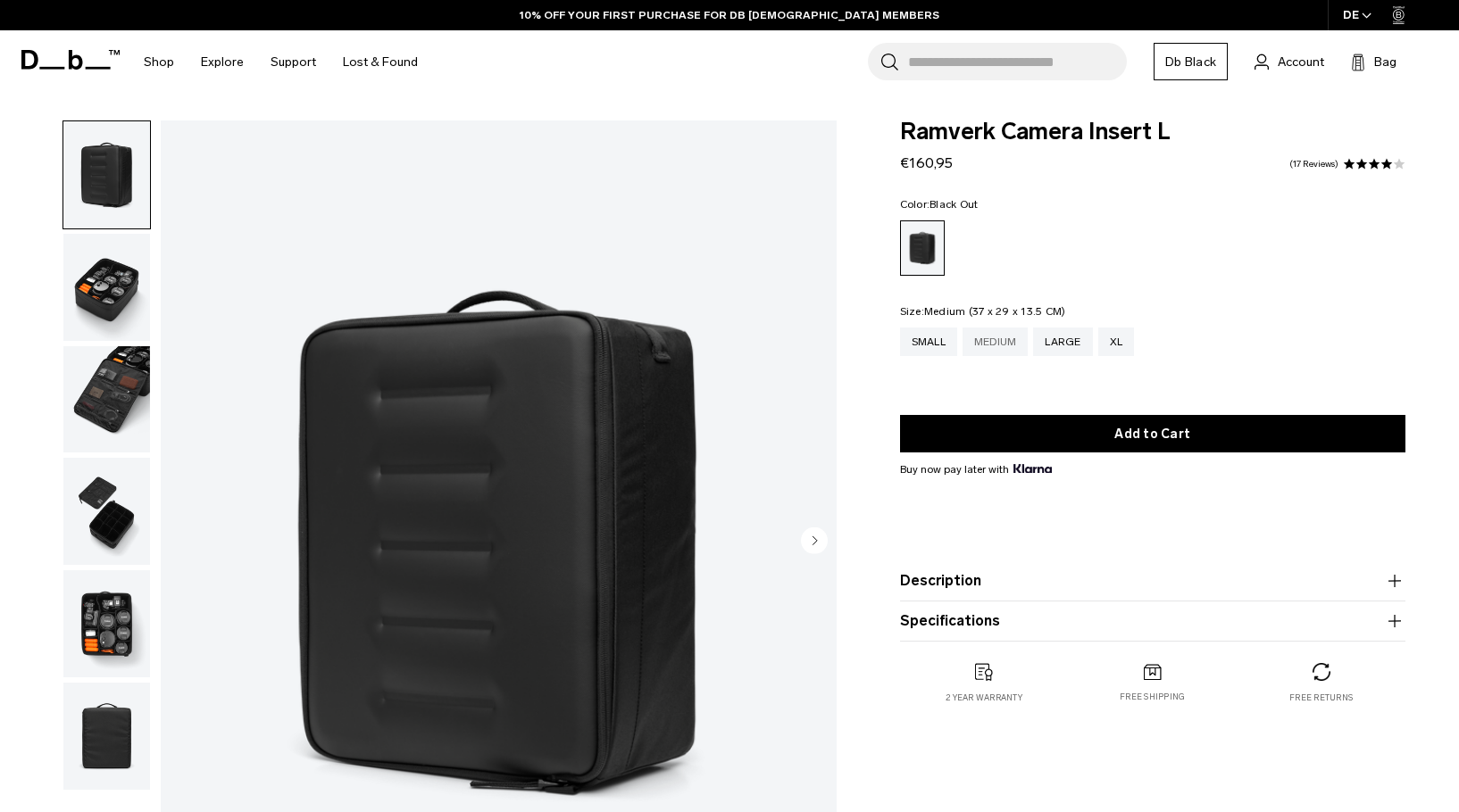
click at [999, 345] on div "Medium" at bounding box center [995, 342] width 66 height 29
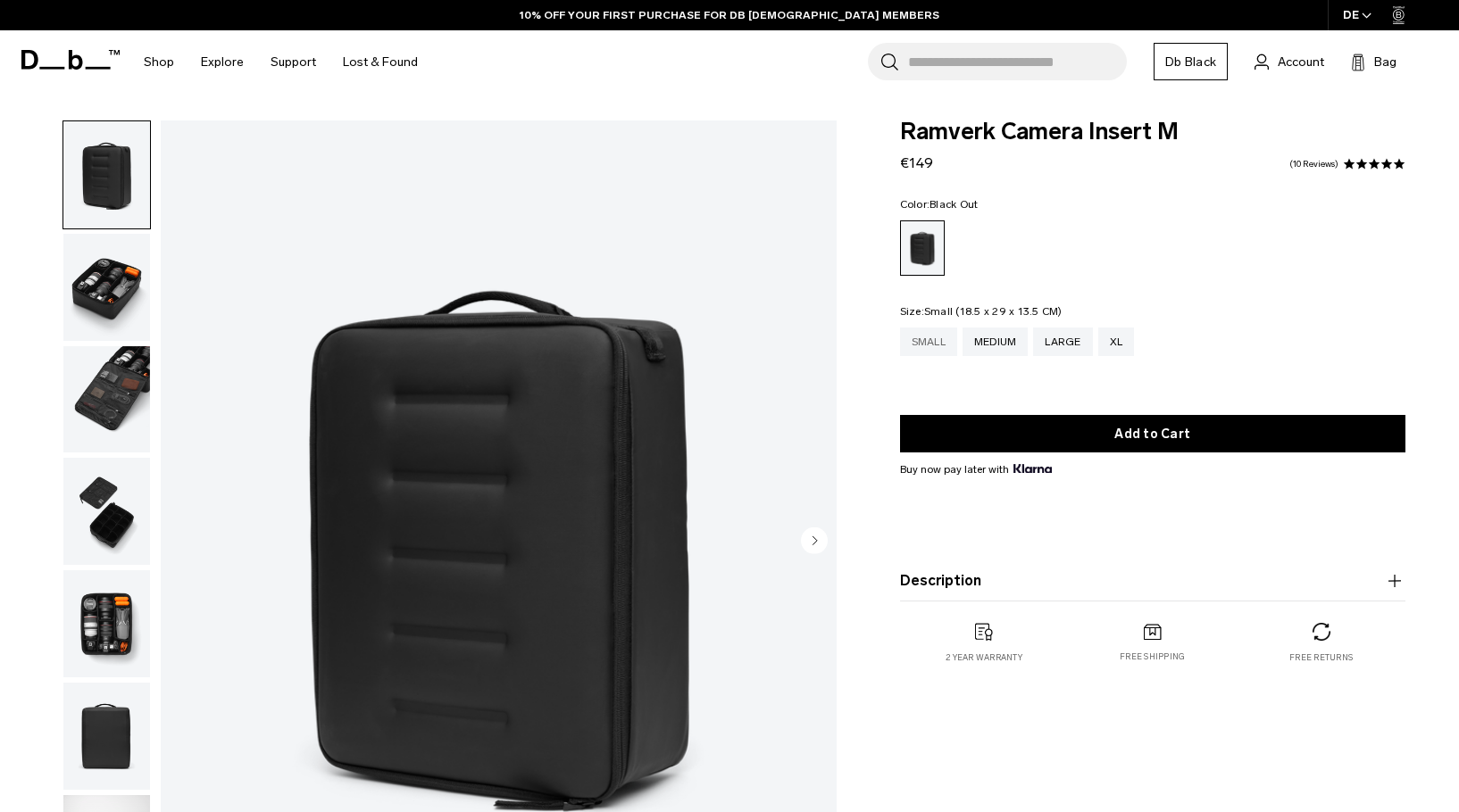
click at [945, 334] on div "Small" at bounding box center [929, 342] width 57 height 29
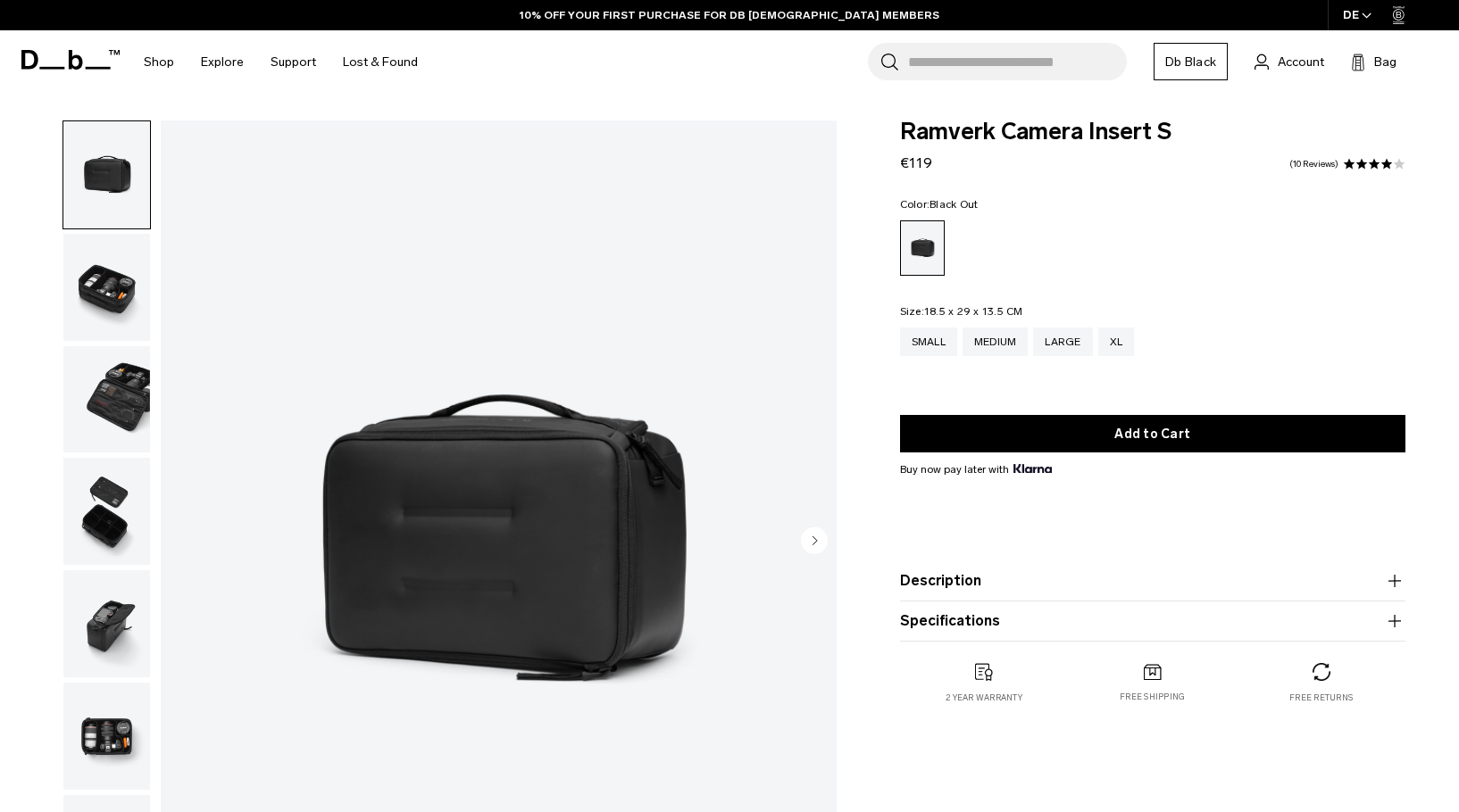
click at [93, 281] on img "button" at bounding box center [106, 287] width 86 height 107
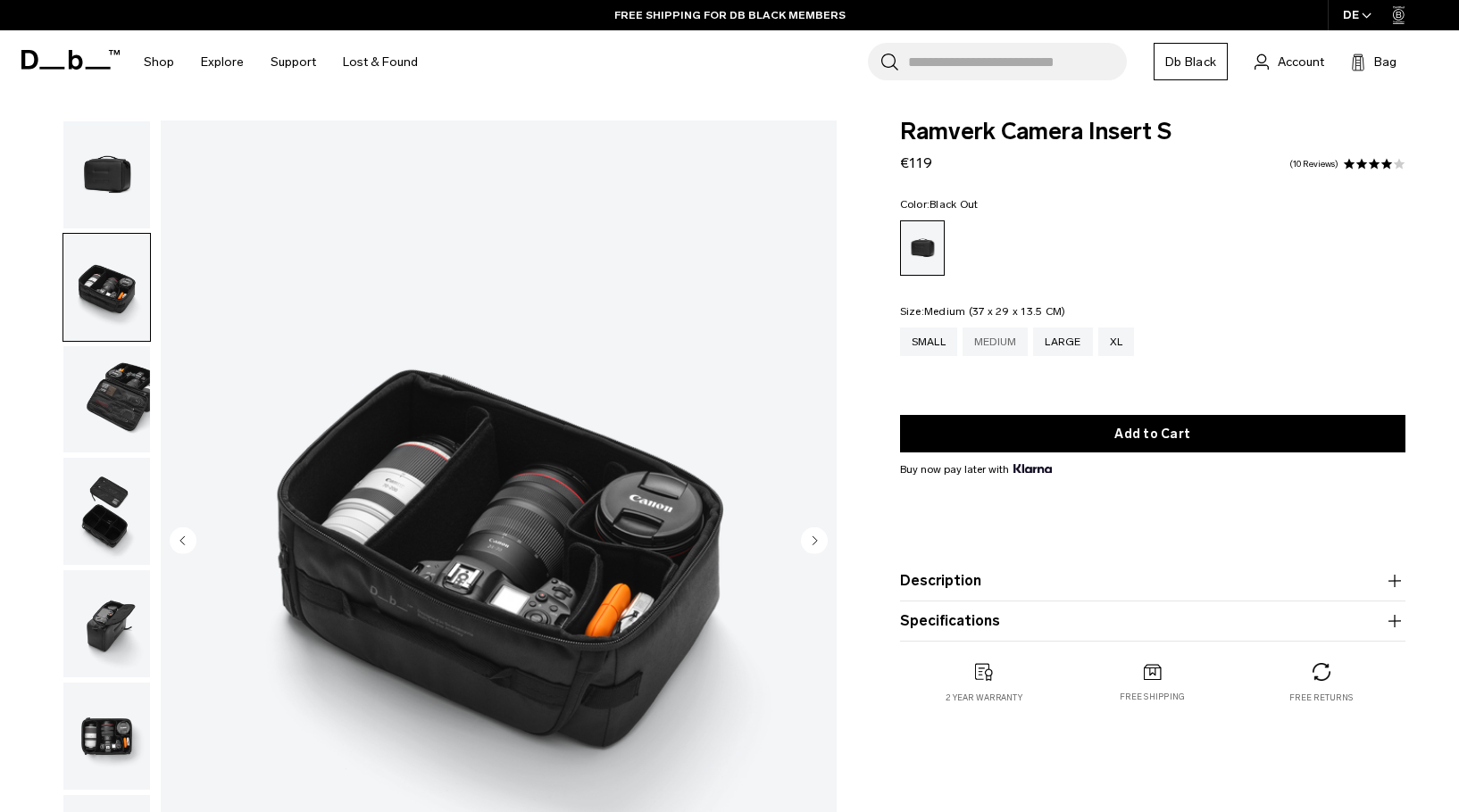
click at [1001, 338] on div "Medium" at bounding box center [995, 342] width 66 height 29
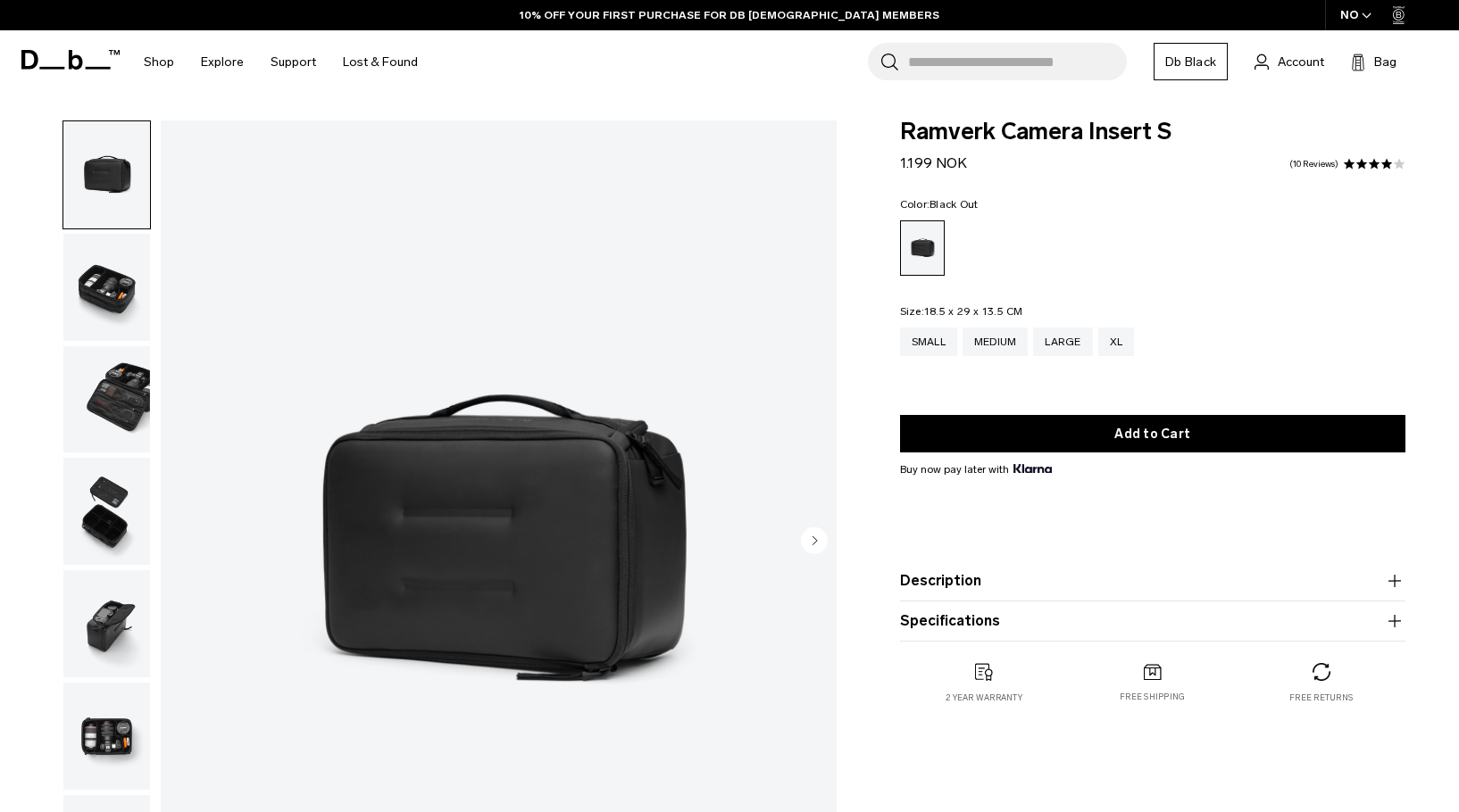
select select
select select "**********"
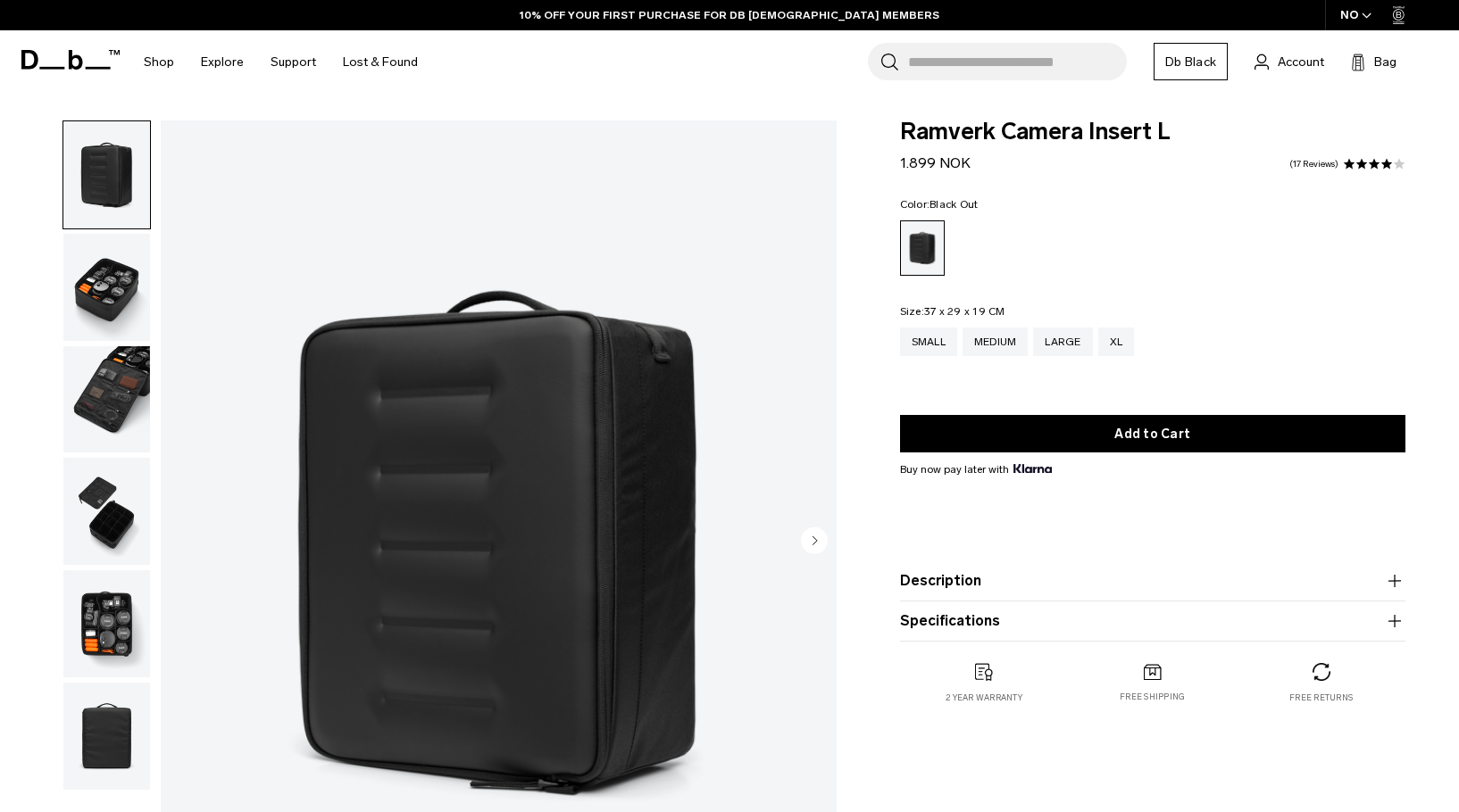
scroll to position [178, 0]
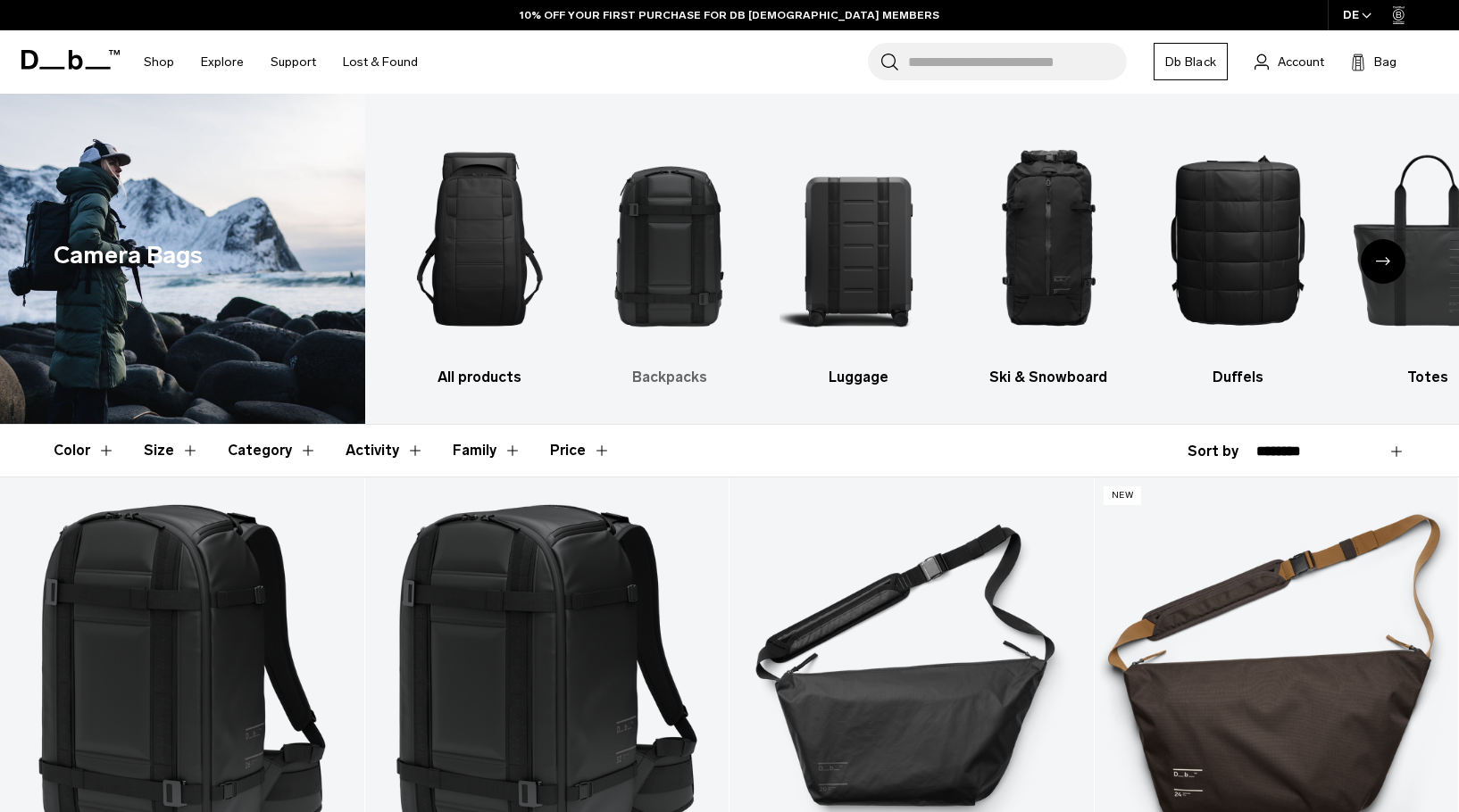
click at [677, 246] on img "2 / 10" at bounding box center [670, 240] width 158 height 238
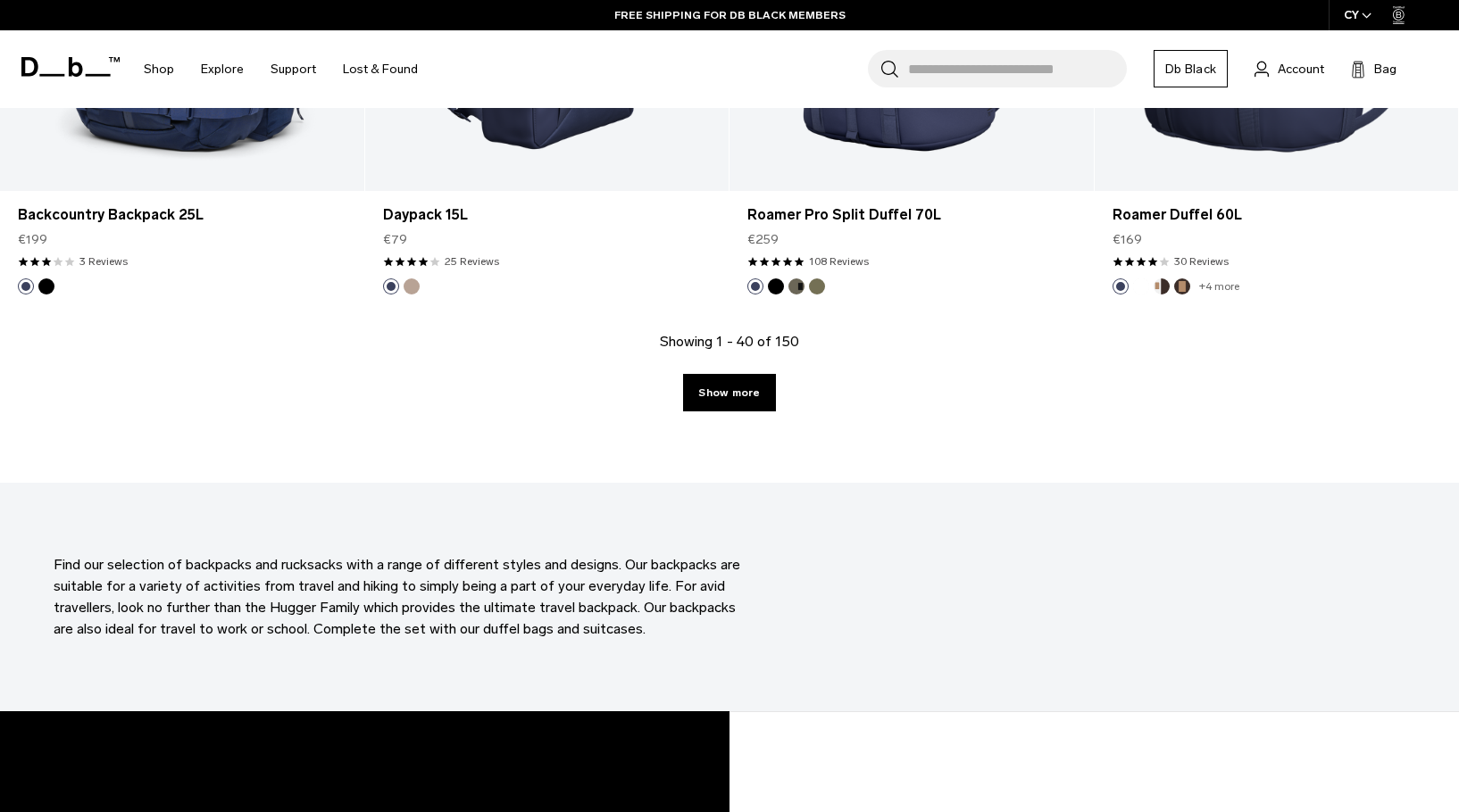
scroll to position [5624, 0]
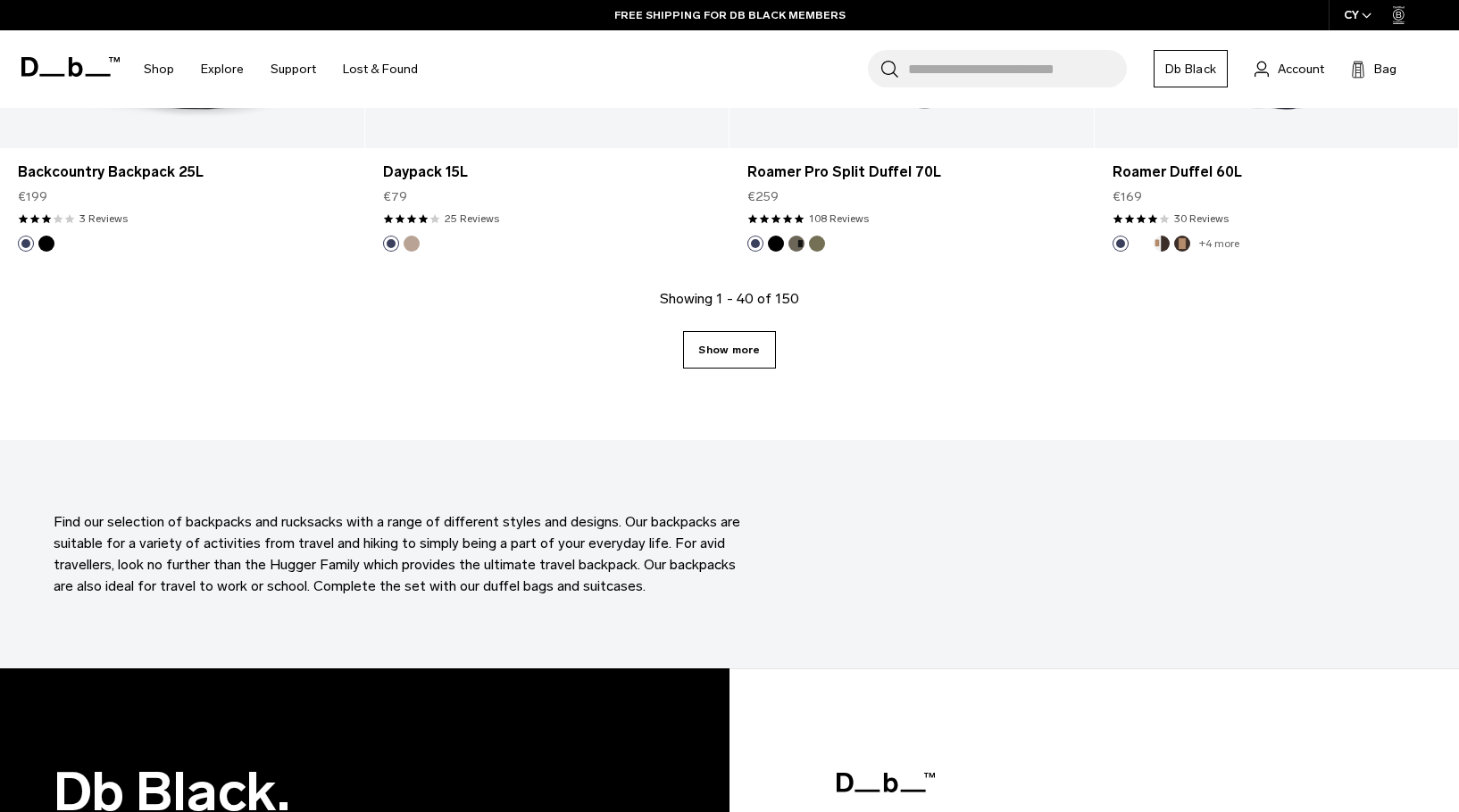
click at [733, 358] on link "Show more" at bounding box center [729, 350] width 92 height 38
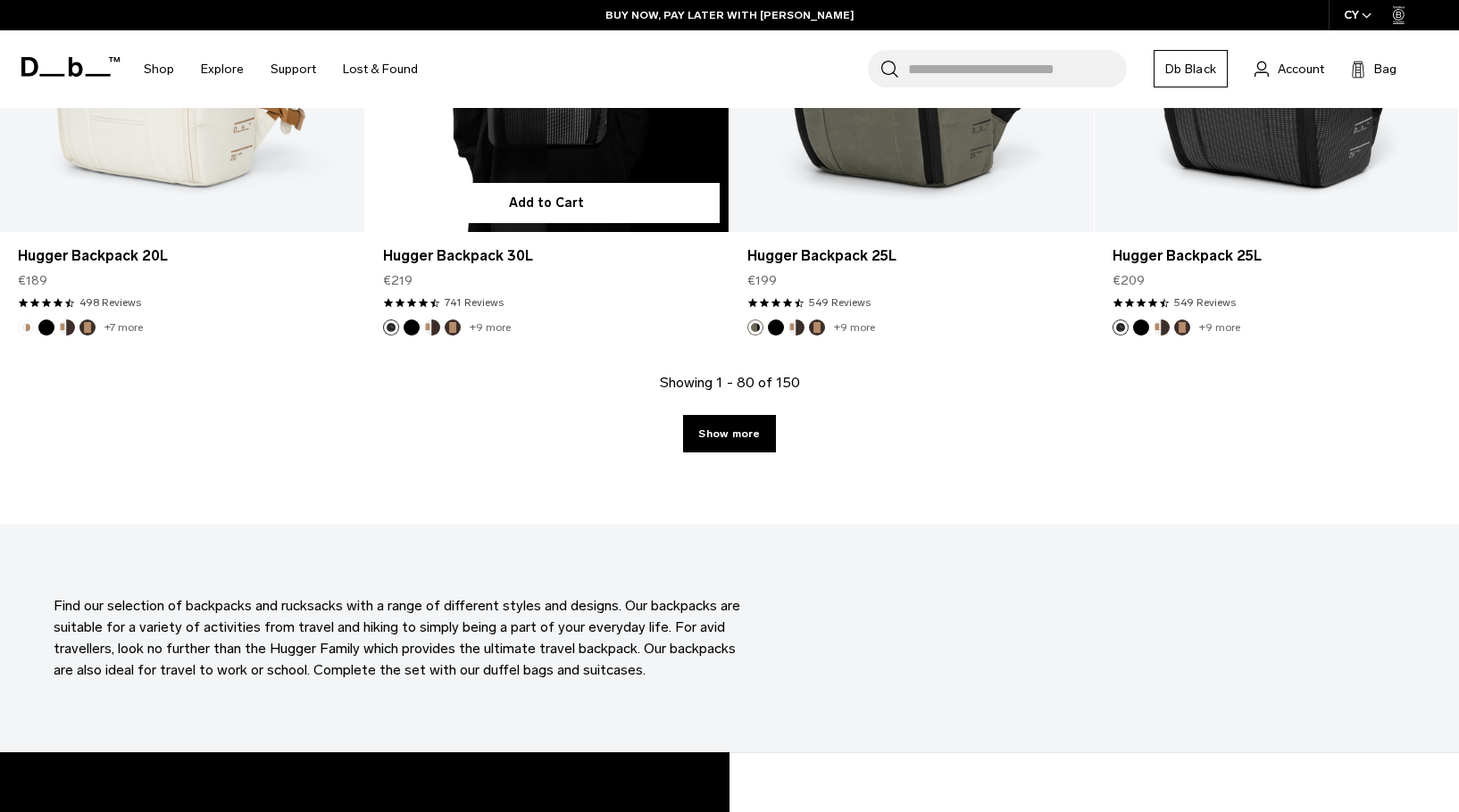
scroll to position [11140, 0]
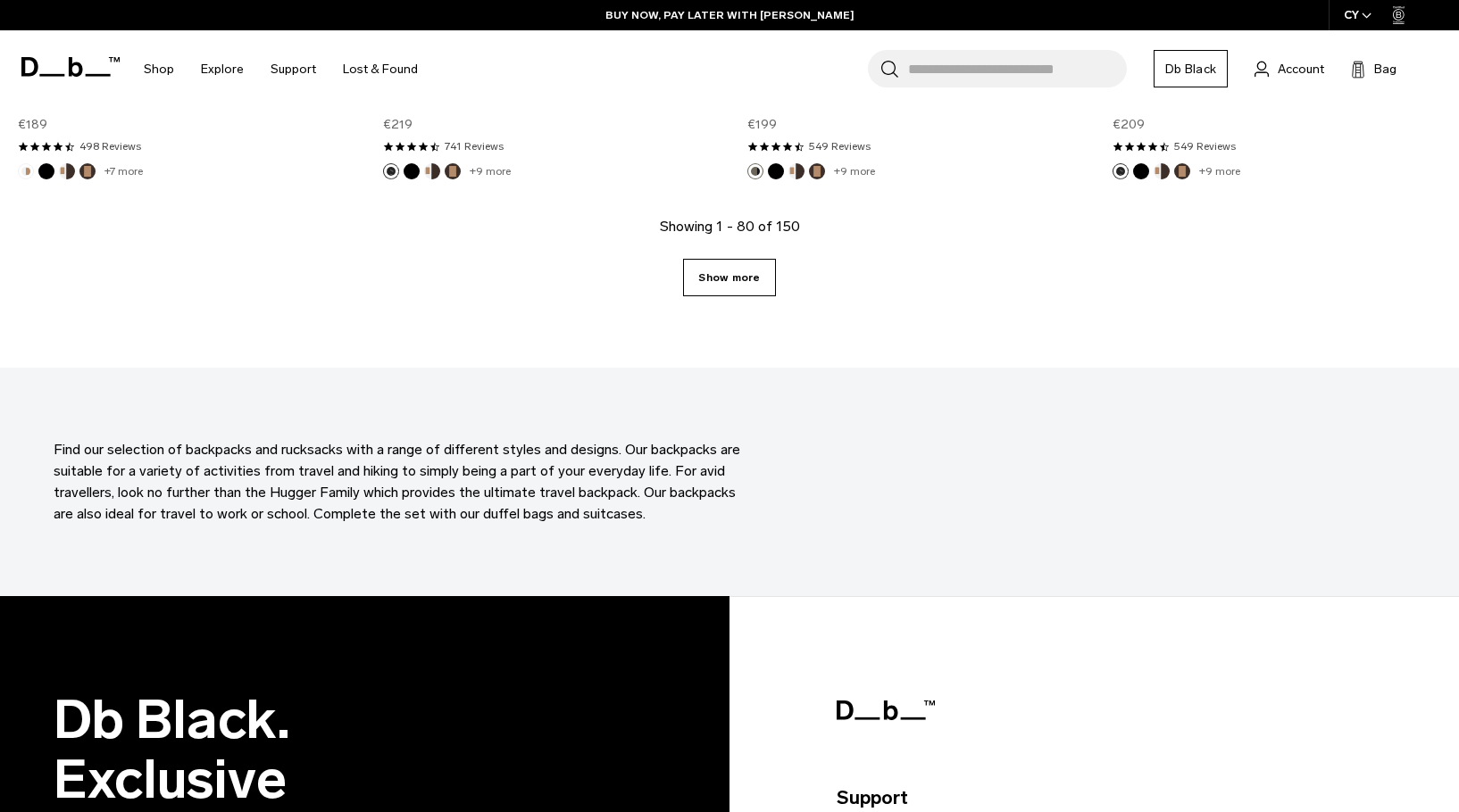
click at [703, 287] on link "Show more" at bounding box center [729, 277] width 92 height 38
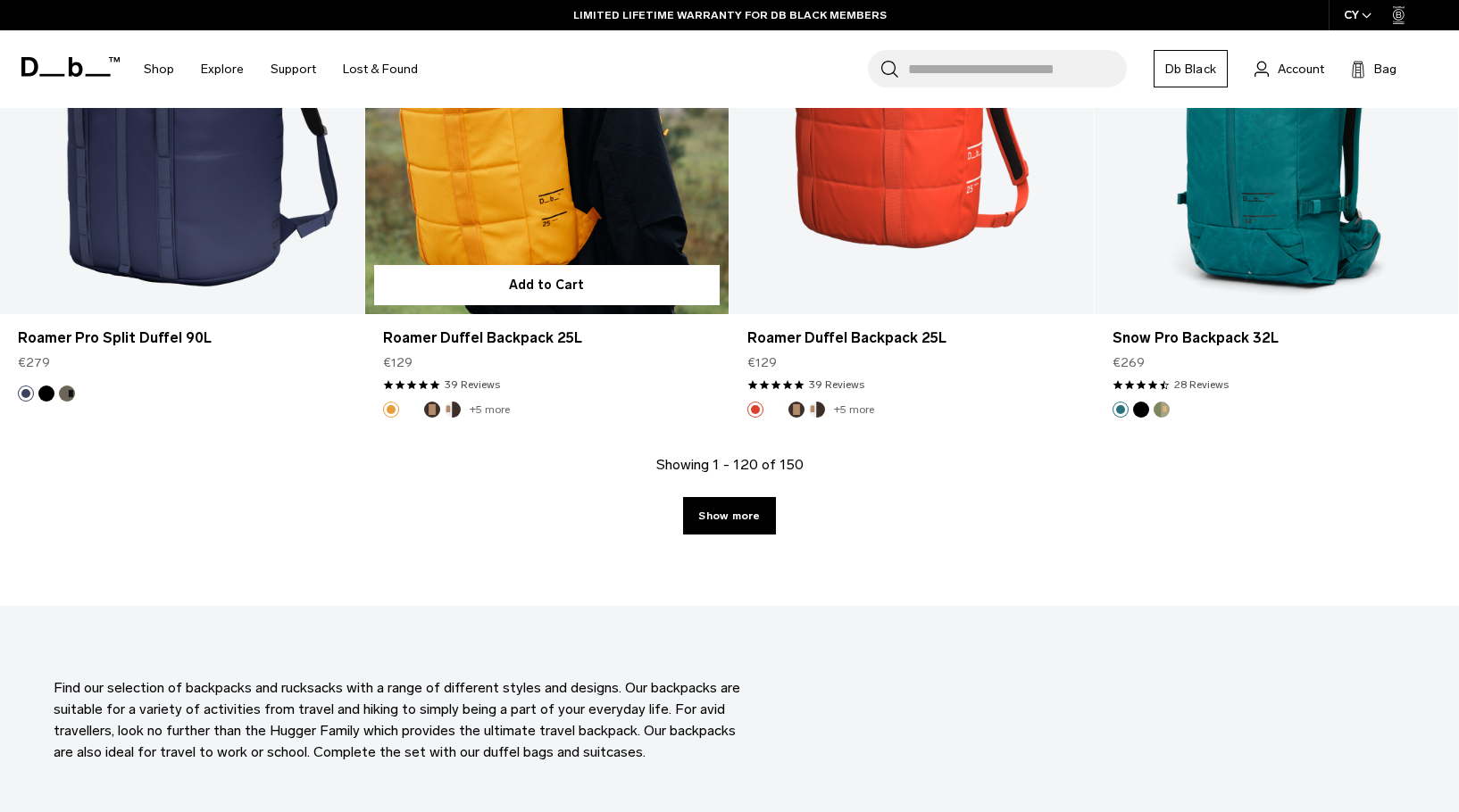
scroll to position [16406, 0]
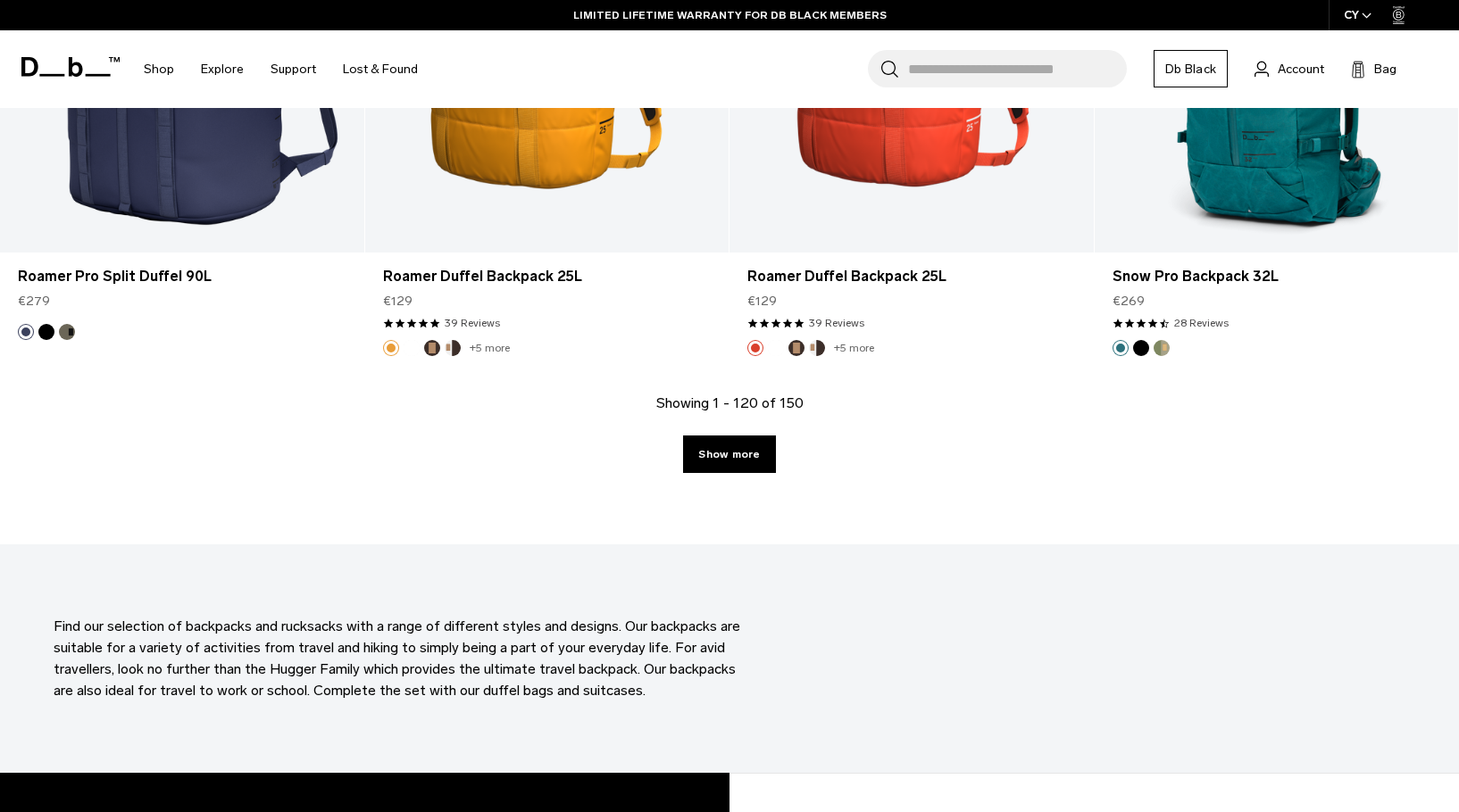
click at [693, 431] on div "Showing 1 - 120 of 150 Show more" at bounding box center [729, 468] width 1459 height 152
click at [699, 449] on link "Show more" at bounding box center [729, 455] width 92 height 38
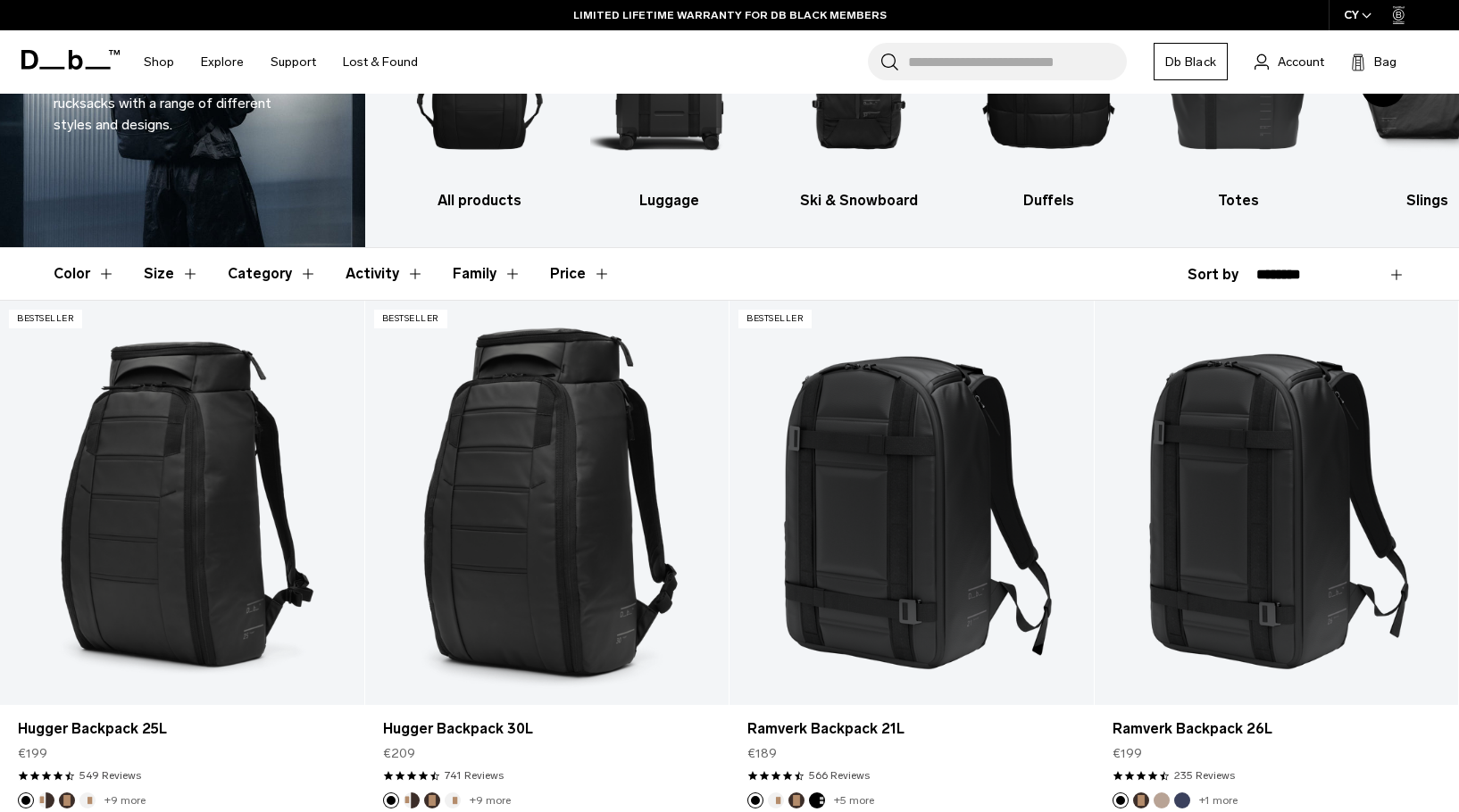
scroll to position [209, 0]
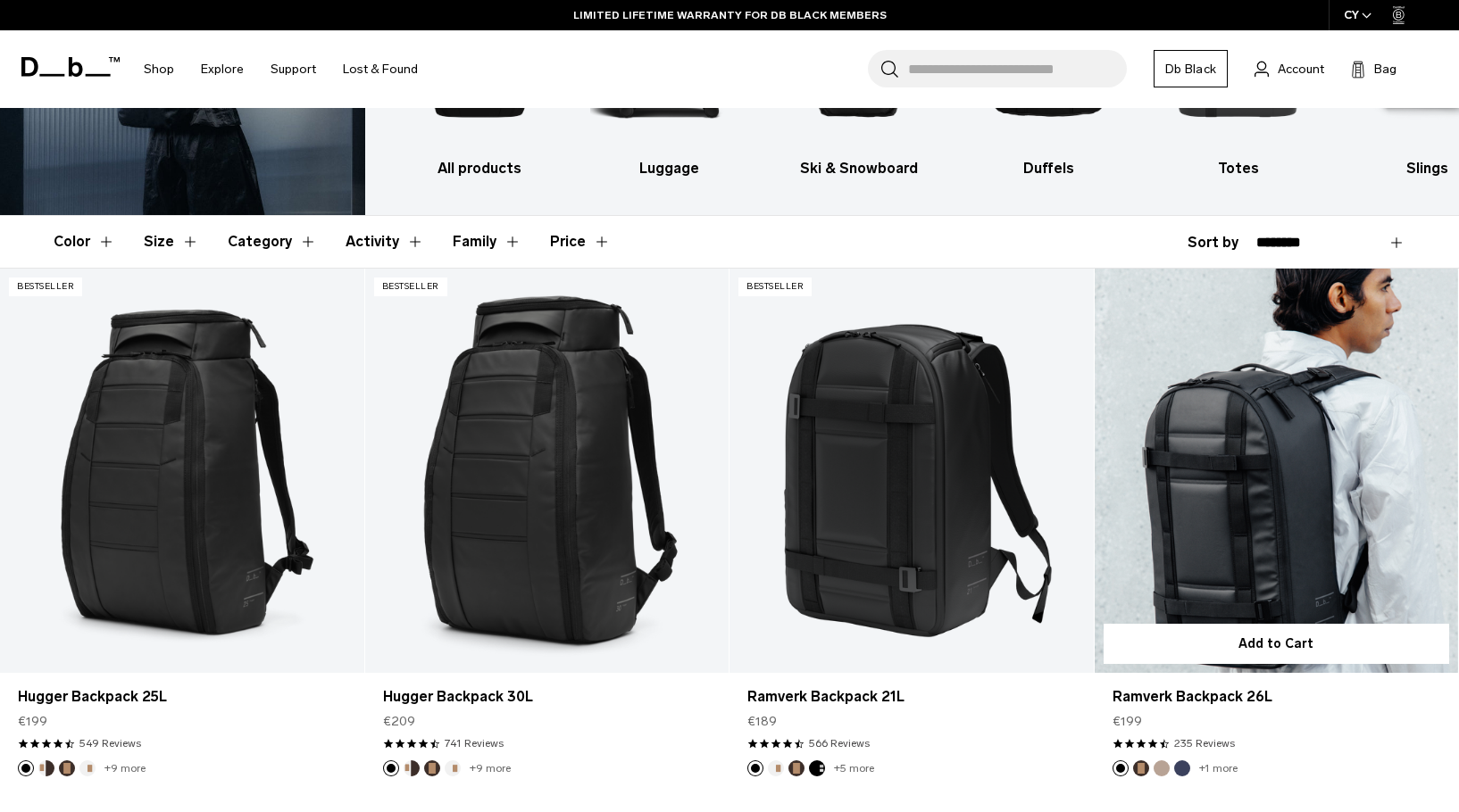
click at [1182, 447] on link "Ramverk Backpack 26L" at bounding box center [1277, 470] width 365 height 404
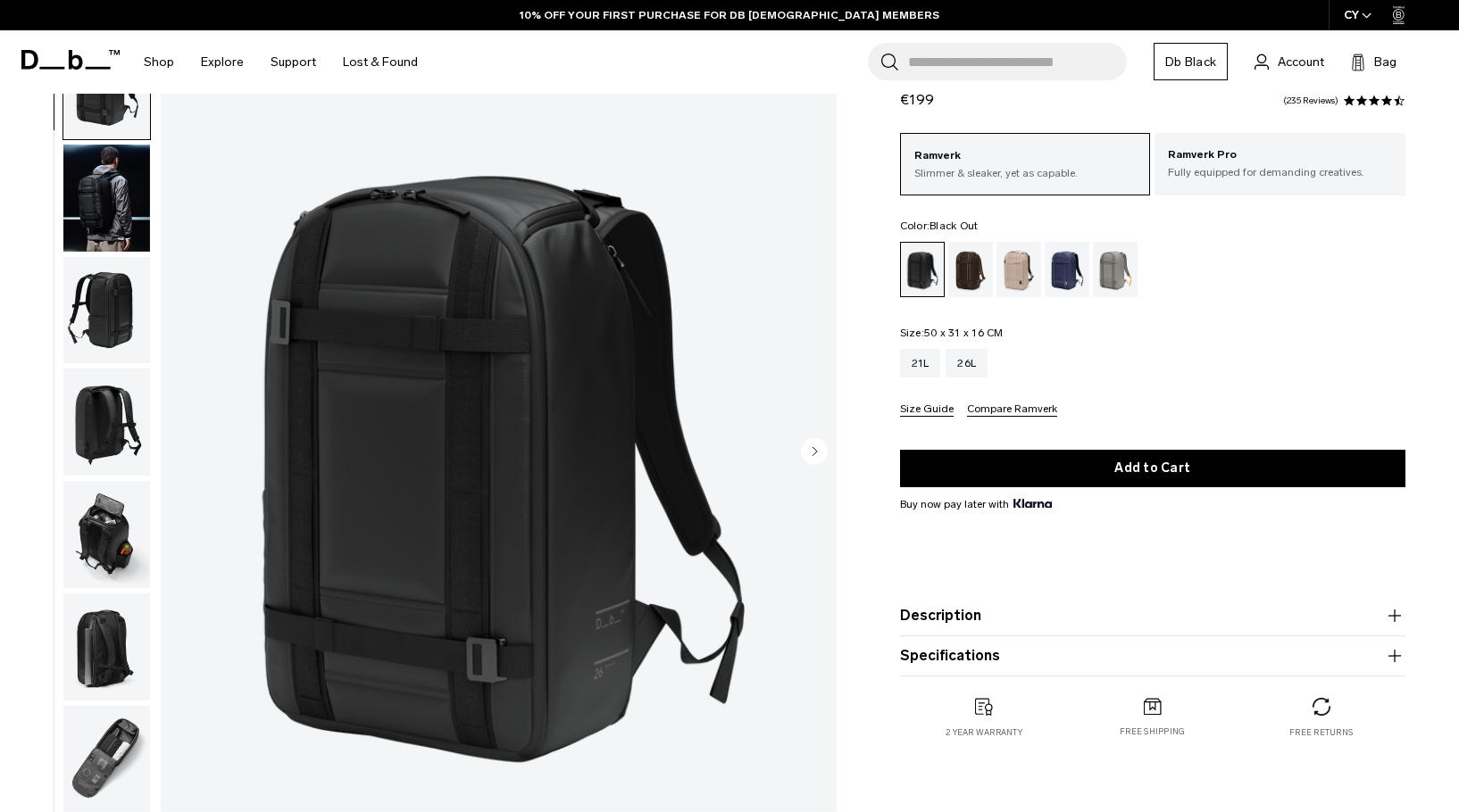
scroll to position [89, 0]
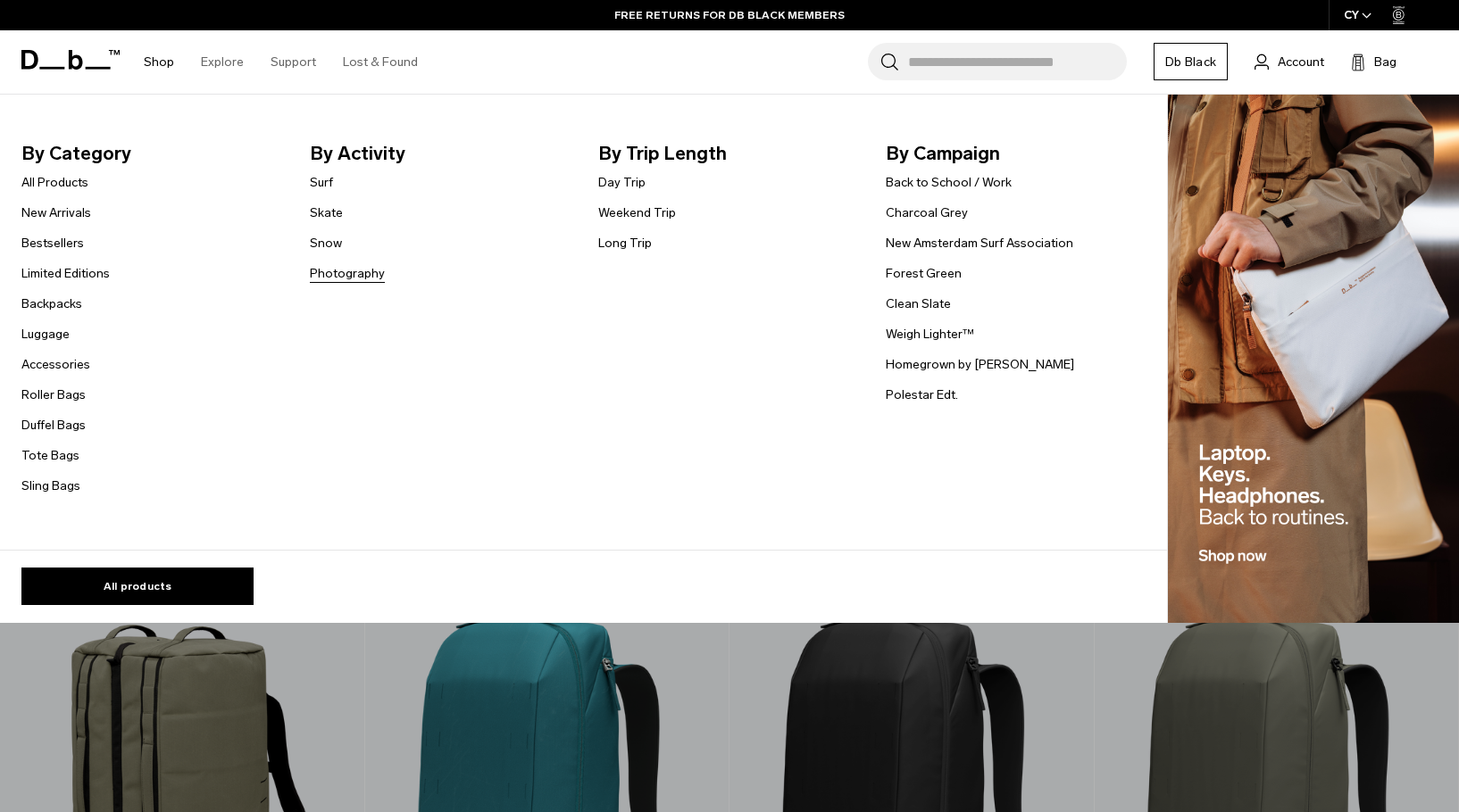
click at [364, 274] on link "Photography" at bounding box center [348, 273] width 75 height 19
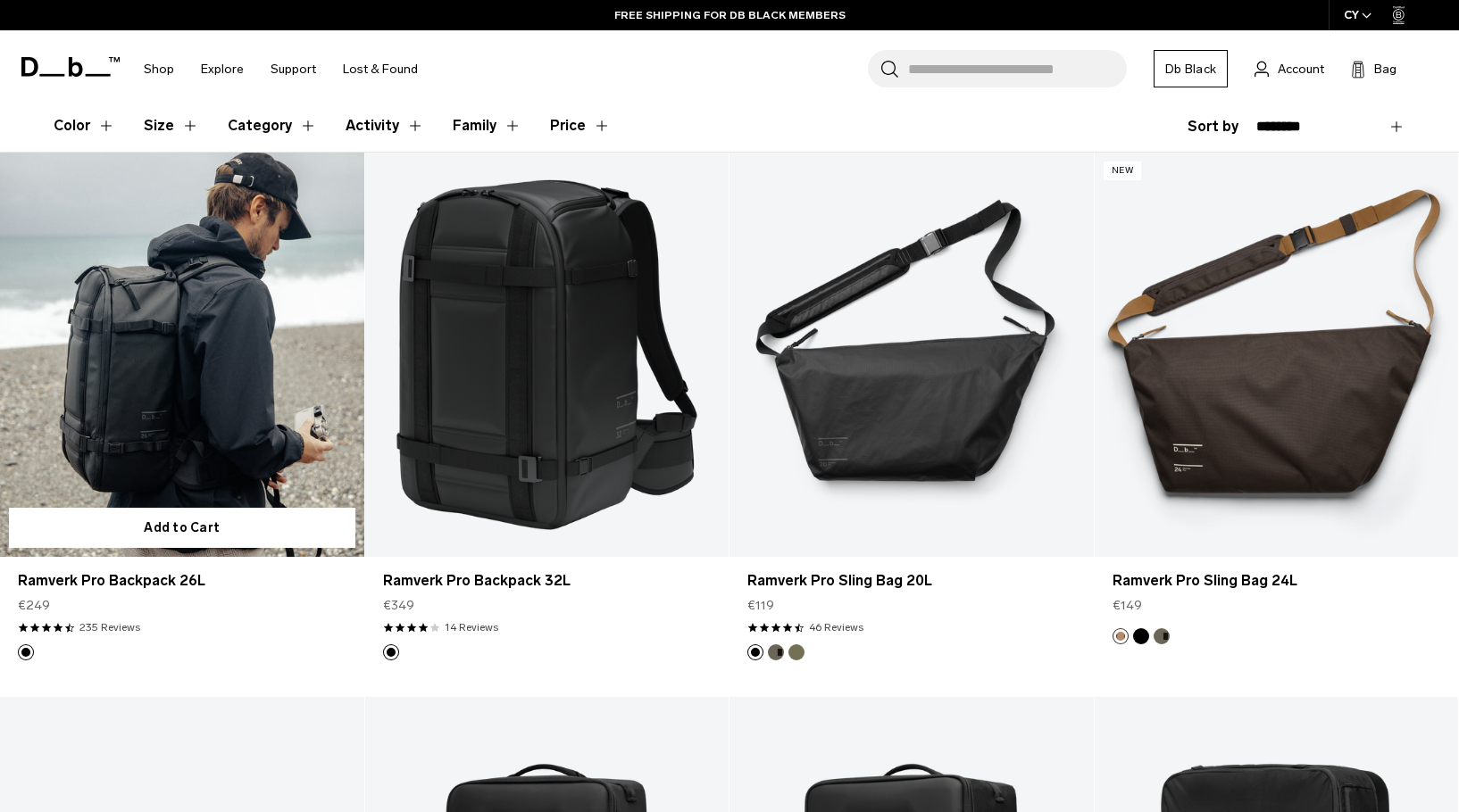
scroll to position [357, 0]
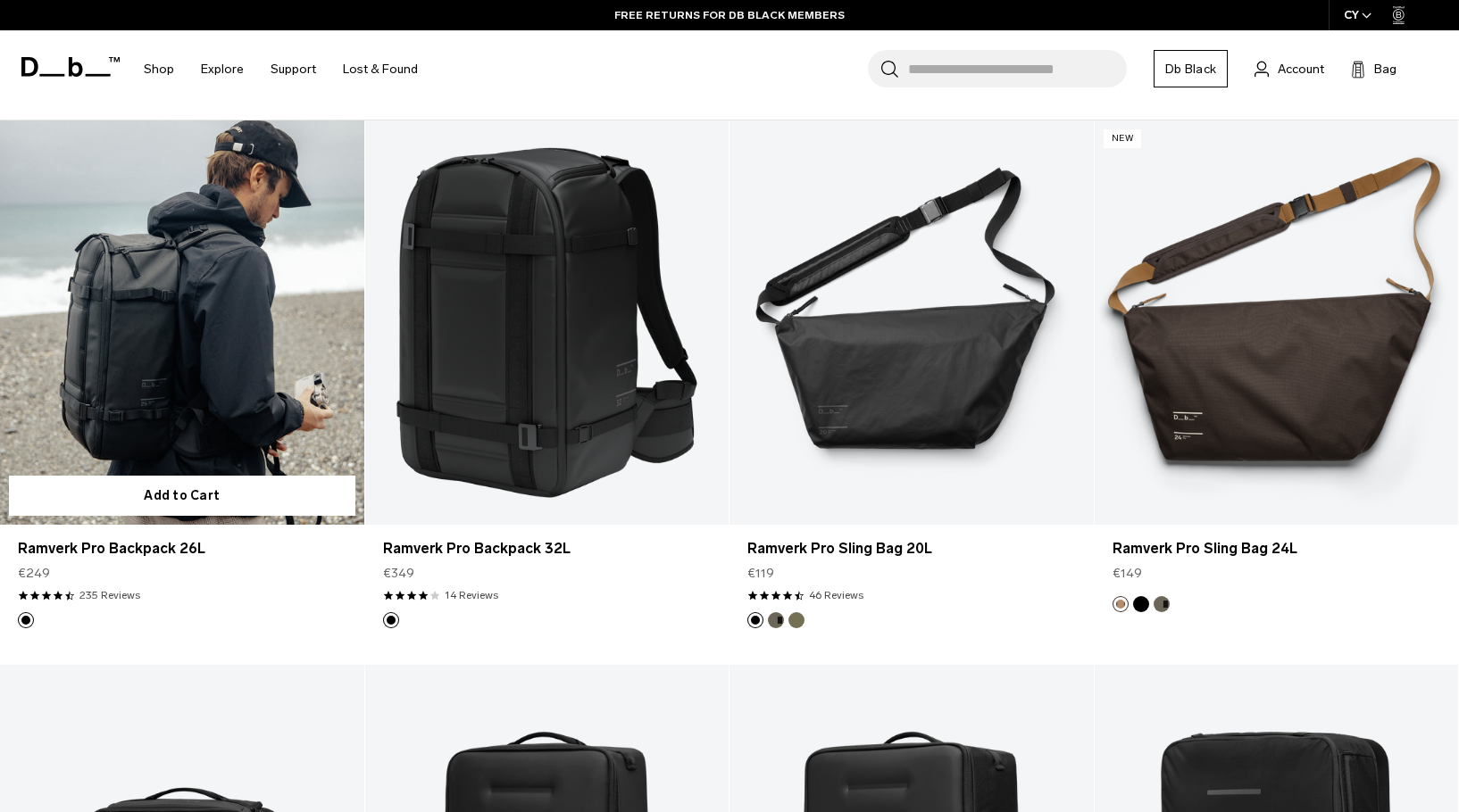
click at [237, 279] on link "Ramverk Pro Backpack 26L" at bounding box center [182, 323] width 365 height 404
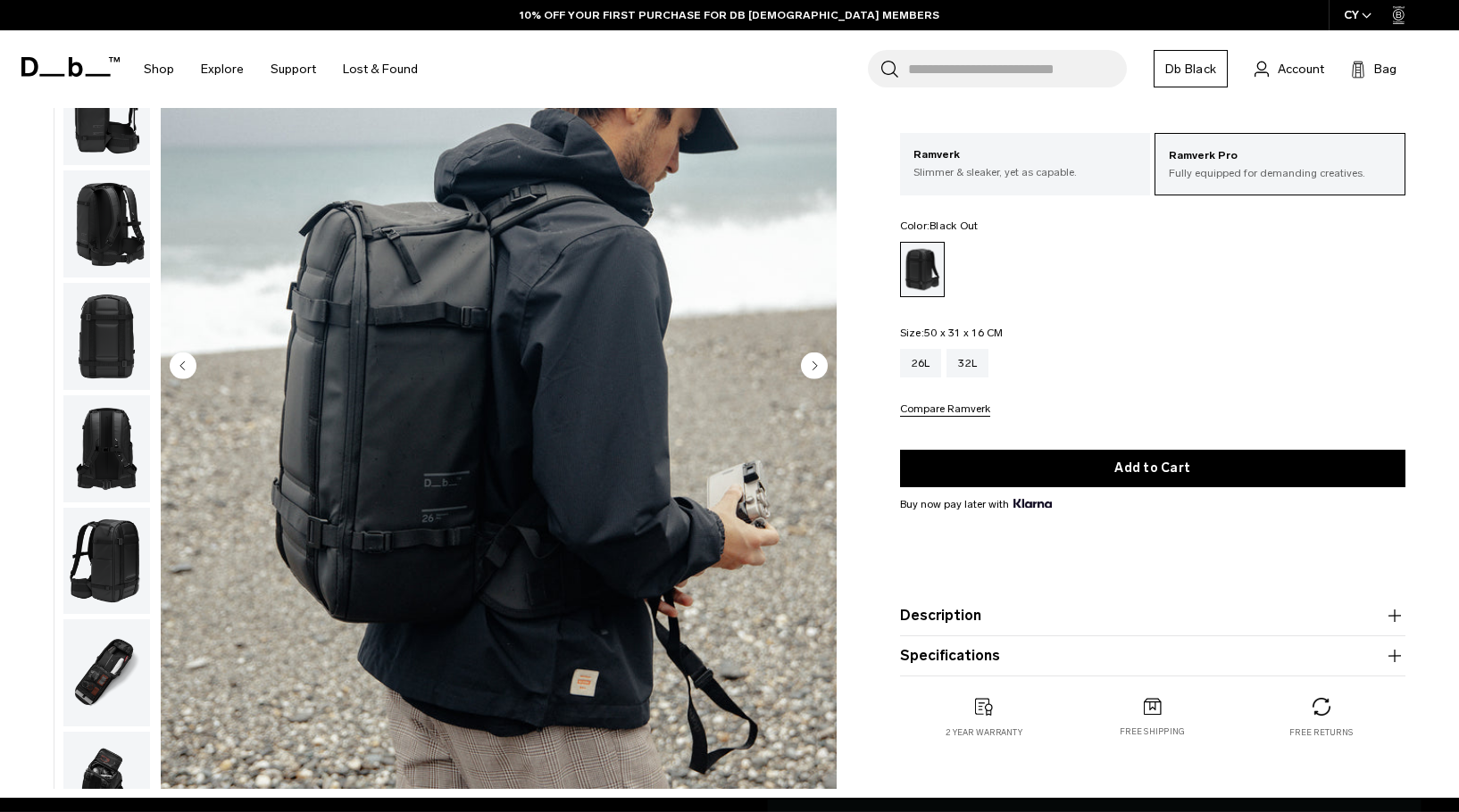
scroll to position [178, 0]
